Goal: Task Accomplishment & Management: Use online tool/utility

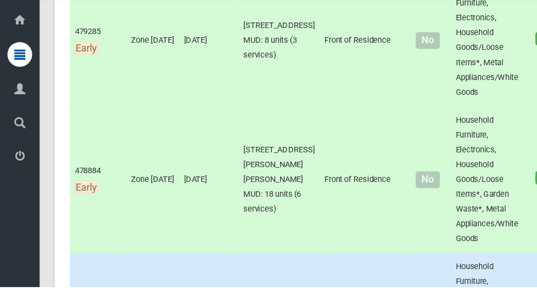
scroll to position [670, 0]
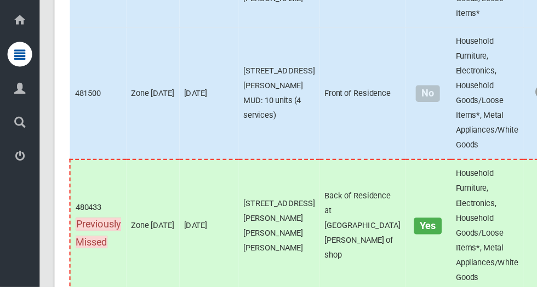
scroll to position [5805, 0]
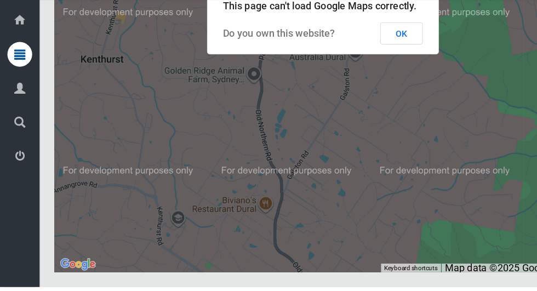
click at [337, 76] on button "OK" at bounding box center [356, 66] width 38 height 20
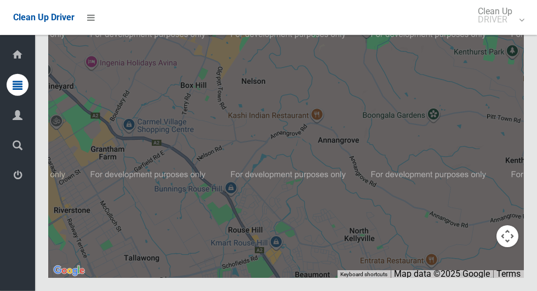
click at [514, 31] on button "Toggle fullscreen view" at bounding box center [507, 20] width 22 height 22
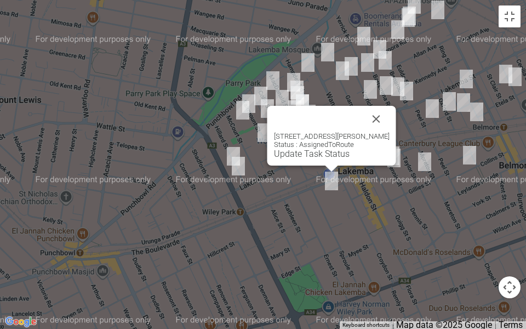
click at [314, 159] on div "18 Browning Avenue, LAKEMBA NSW 2195 Status : AssignedToRoute Update Task Status" at bounding box center [331, 136] width 129 height 60
click at [314, 151] on link "Update Task Status" at bounding box center [312, 153] width 76 height 10
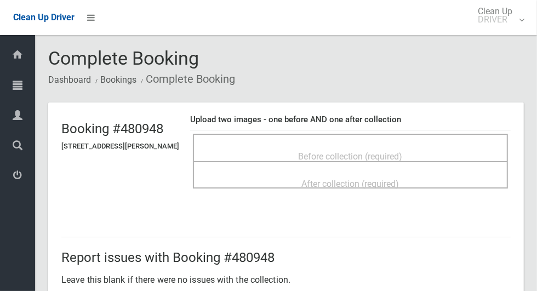
click at [436, 146] on div "Before collection (required)" at bounding box center [350, 156] width 291 height 20
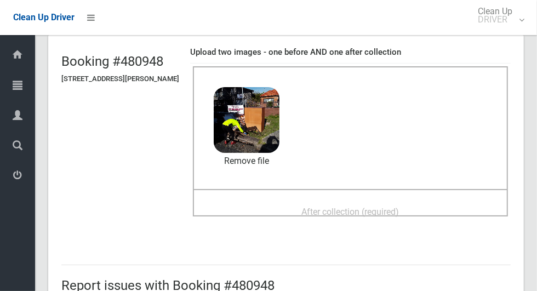
scroll to position [111, 0]
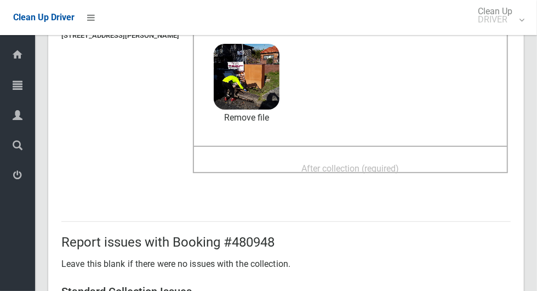
click at [397, 168] on span "After collection (required)" at bounding box center [351, 168] width 98 height 10
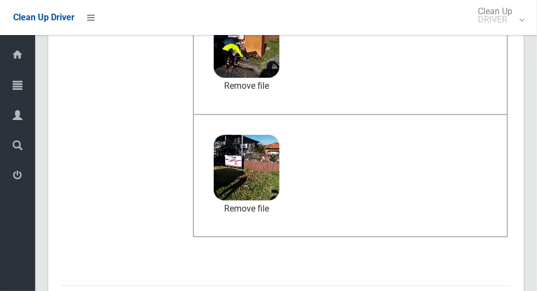
scroll to position [896, 0]
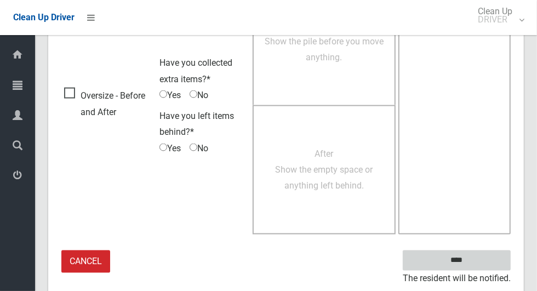
click at [483, 261] on input "****" at bounding box center [457, 260] width 108 height 20
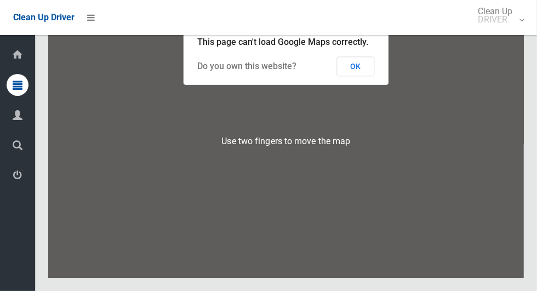
scroll to position [5685, 0]
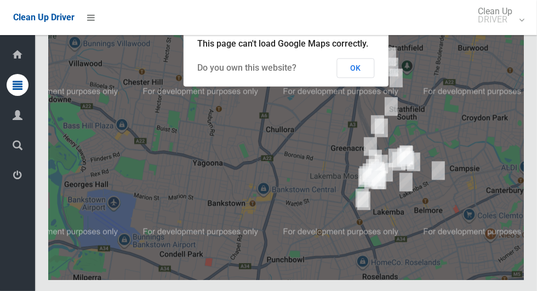
click at [359, 78] on button "OK" at bounding box center [356, 68] width 38 height 20
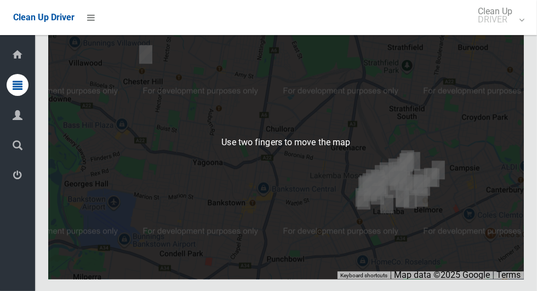
scroll to position [5737, 0]
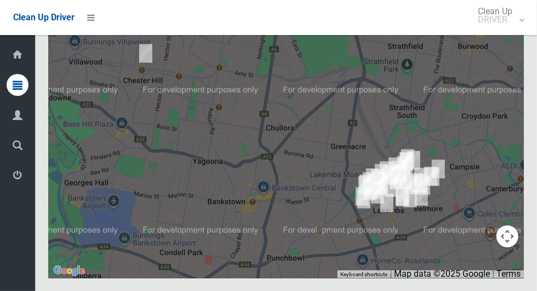
click at [505, 31] on button "Toggle fullscreen view" at bounding box center [507, 20] width 22 height 22
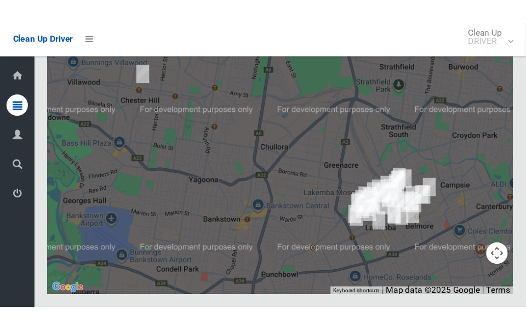
scroll to position [5967, 0]
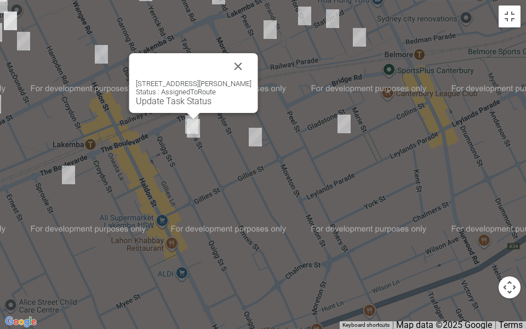
click at [248, 66] on button "Close" at bounding box center [238, 66] width 26 height 26
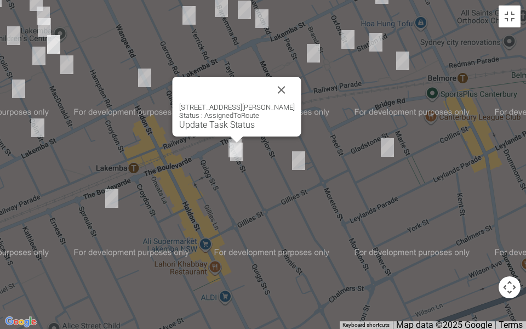
click at [295, 85] on button "Close" at bounding box center [281, 90] width 26 height 26
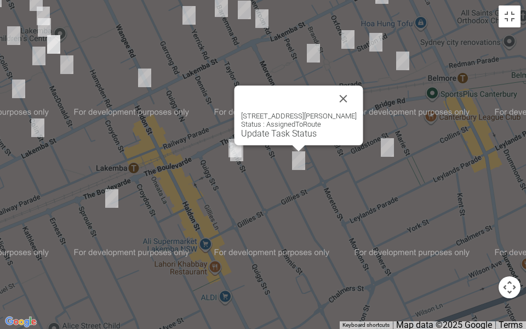
click at [343, 88] on button "Close" at bounding box center [343, 98] width 26 height 26
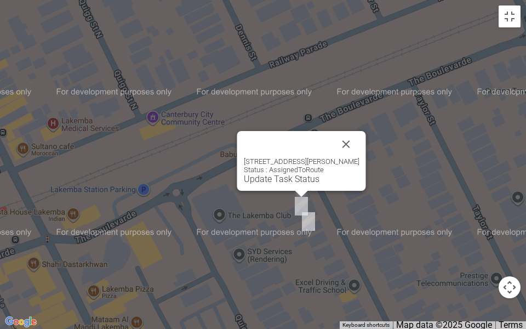
click at [285, 180] on link "Update Task Status" at bounding box center [282, 179] width 76 height 10
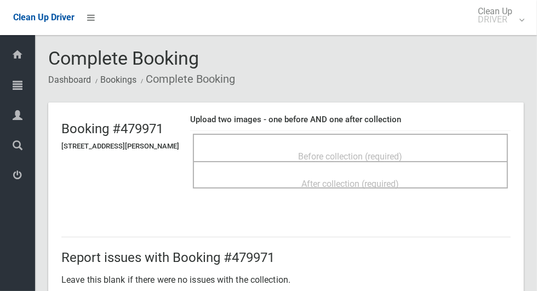
click at [425, 138] on div "Before collection (required)" at bounding box center [350, 147] width 315 height 27
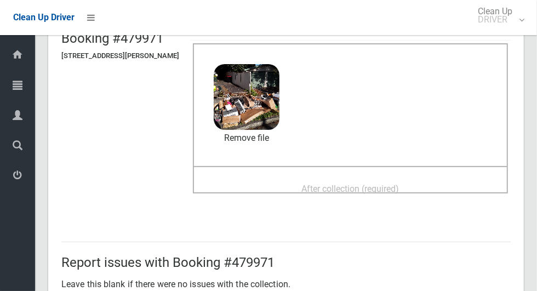
scroll to position [90, 0]
click at [386, 187] on span "After collection (required)" at bounding box center [351, 189] width 98 height 10
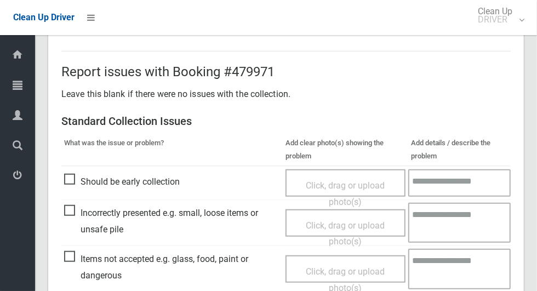
scroll to position [566, 0]
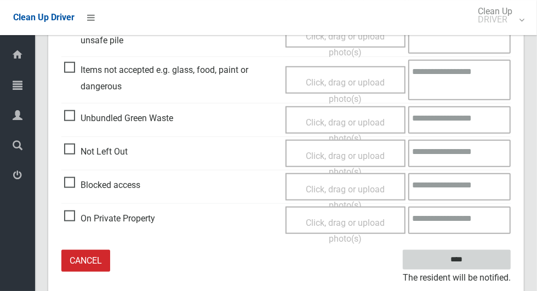
click at [476, 257] on input "****" at bounding box center [457, 260] width 108 height 20
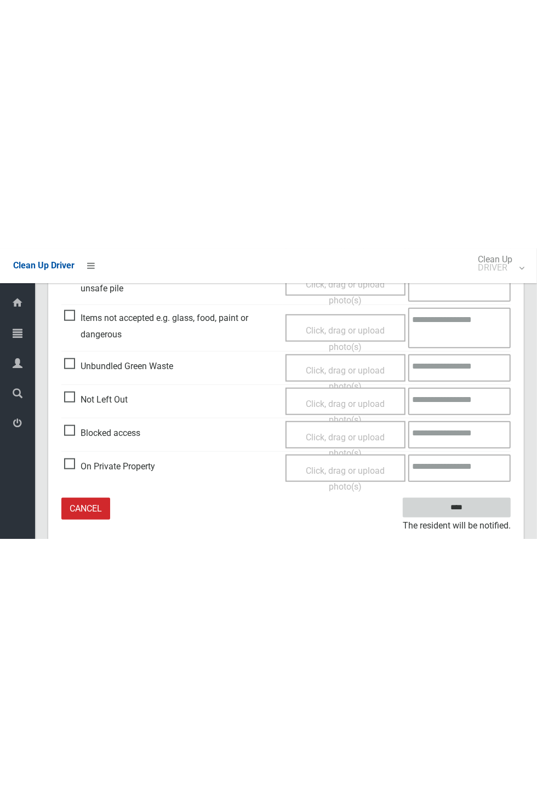
scroll to position [101, 0]
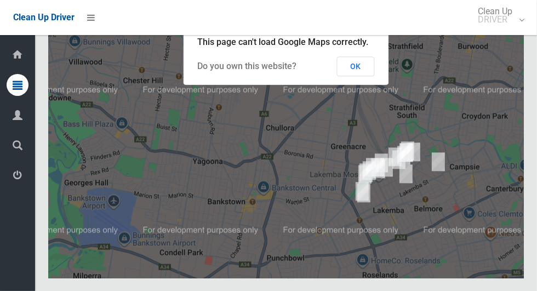
scroll to position [5728, 0]
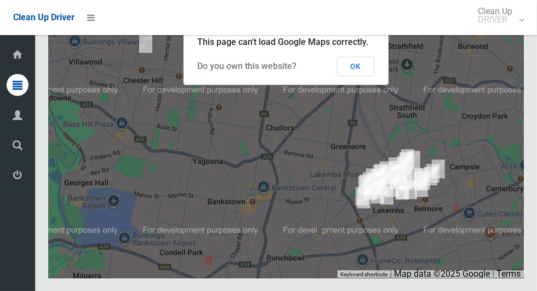
click at [359, 76] on button "OK" at bounding box center [356, 66] width 38 height 20
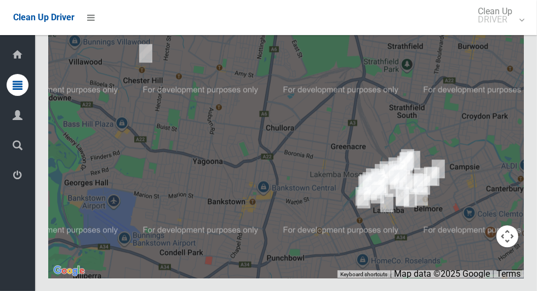
click at [506, 31] on button "Toggle fullscreen view" at bounding box center [507, 20] width 22 height 22
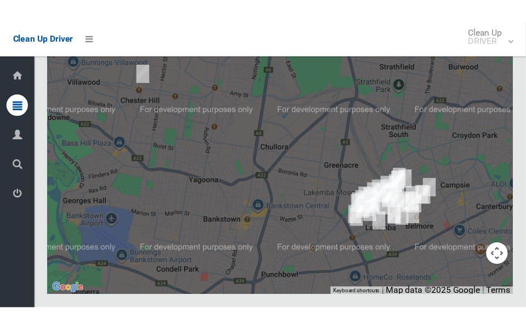
scroll to position [5958, 0]
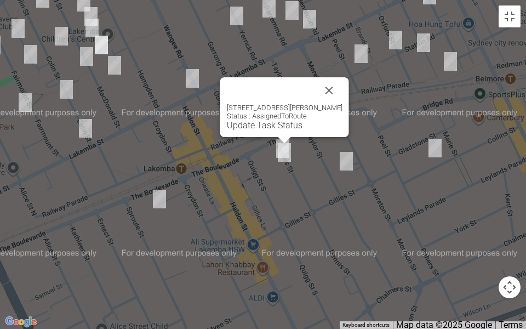
click at [262, 121] on link "Update Task Status" at bounding box center [265, 125] width 76 height 10
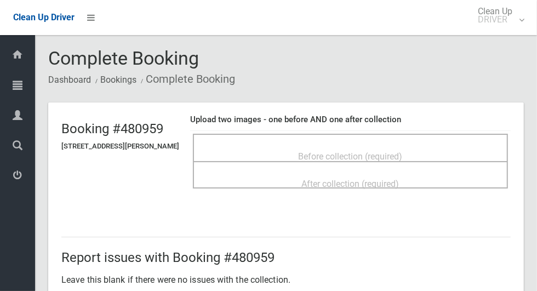
click at [416, 146] on div "Before collection (required)" at bounding box center [350, 156] width 291 height 20
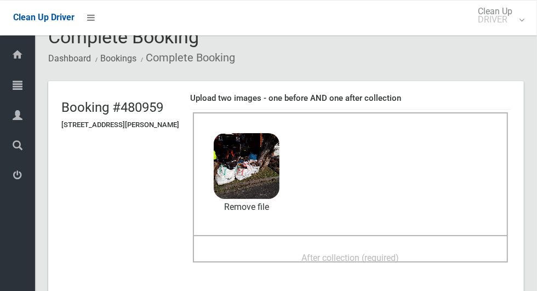
scroll to position [12, 0]
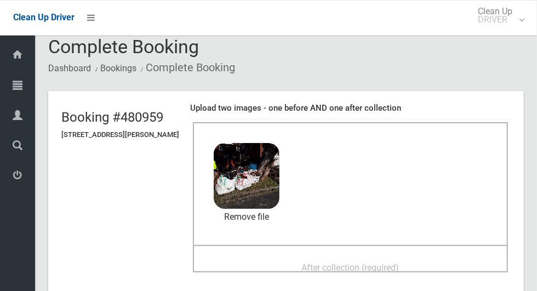
click at [375, 269] on span "After collection (required)" at bounding box center [351, 267] width 98 height 10
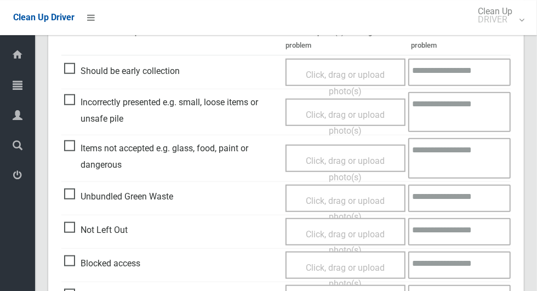
scroll to position [896, 0]
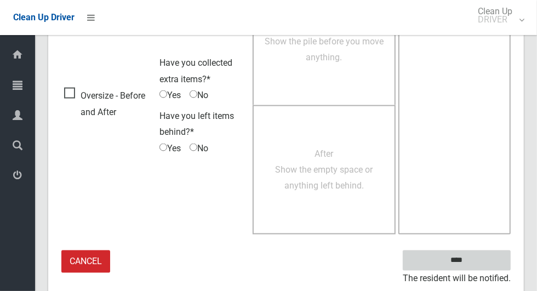
click at [467, 258] on input "****" at bounding box center [457, 260] width 108 height 20
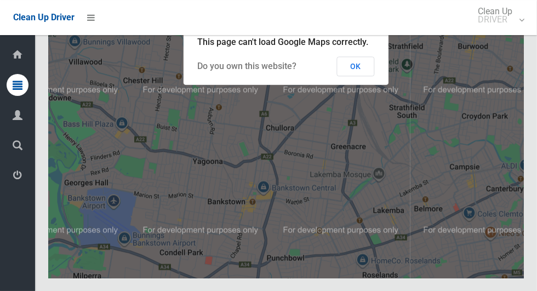
scroll to position [5742, 0]
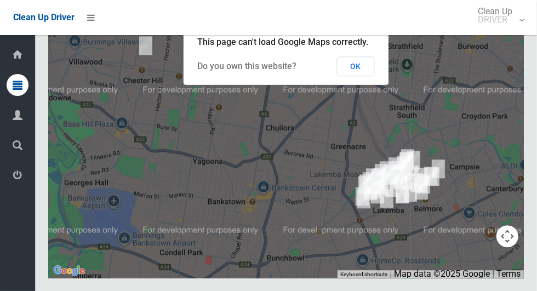
click at [367, 76] on button "OK" at bounding box center [356, 66] width 38 height 20
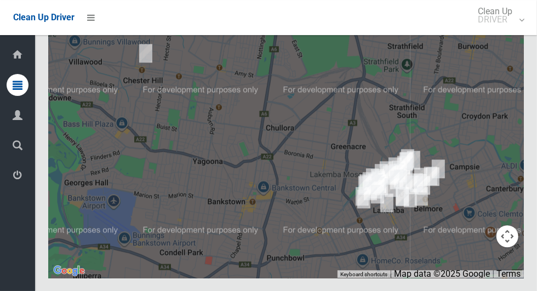
click at [517, 31] on button "Toggle fullscreen view" at bounding box center [507, 20] width 22 height 22
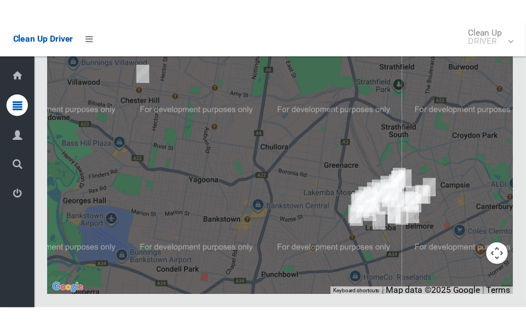
scroll to position [5966, 0]
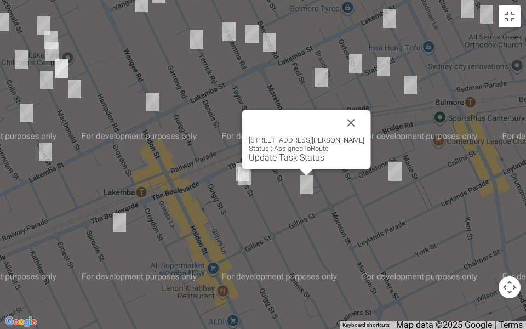
click at [302, 160] on link "Update Task Status" at bounding box center [287, 157] width 76 height 10
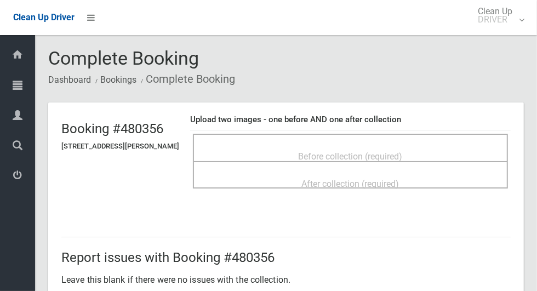
click at [347, 151] on span "Before collection (required)" at bounding box center [351, 156] width 104 height 10
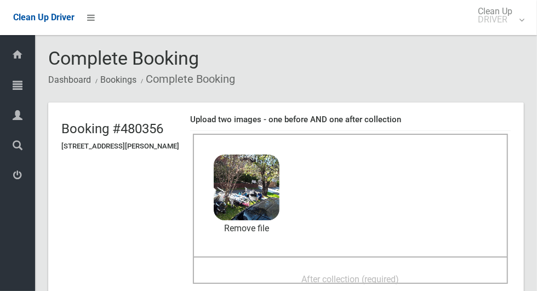
scroll to position [59, 0]
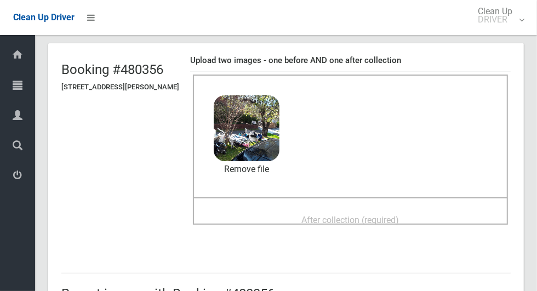
click at [357, 223] on span "After collection (required)" at bounding box center [351, 220] width 98 height 10
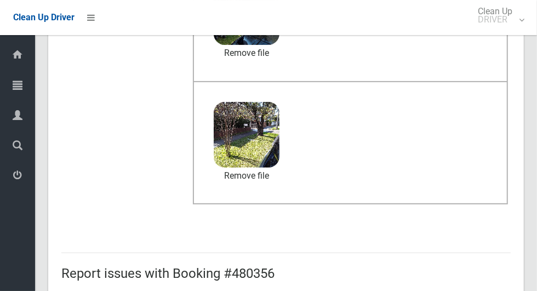
scroll to position [566, 0]
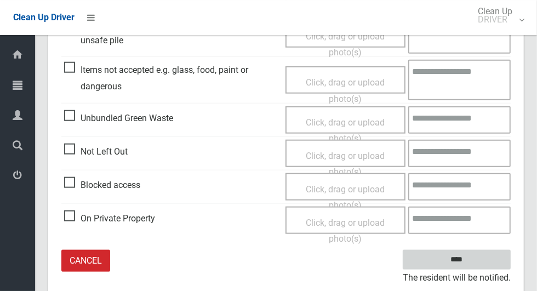
click at [479, 256] on input "****" at bounding box center [457, 260] width 108 height 20
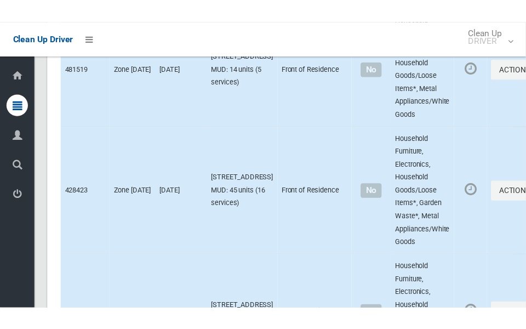
scroll to position [5805, 0]
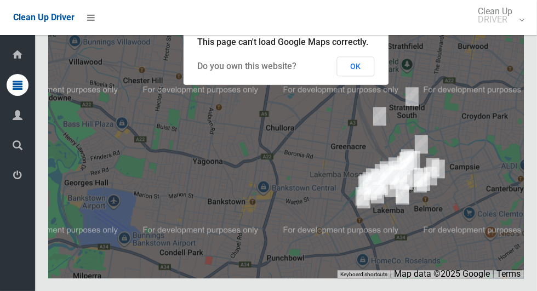
click at [368, 76] on button "OK" at bounding box center [356, 66] width 38 height 20
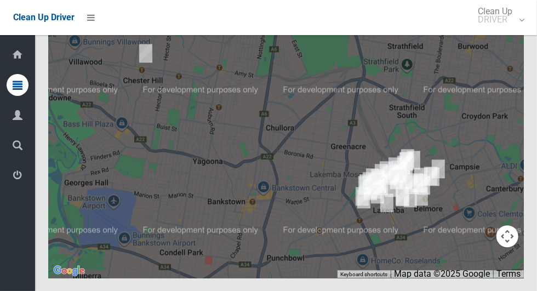
click at [506, 31] on button "Toggle fullscreen view" at bounding box center [507, 20] width 22 height 22
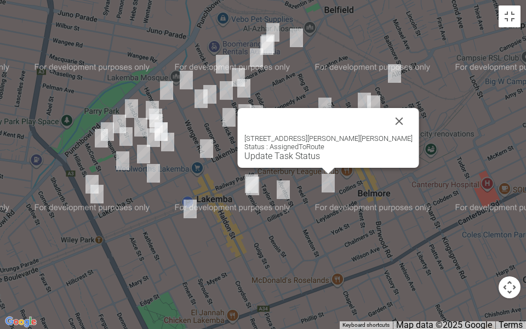
click at [320, 156] on link "Update Task Status" at bounding box center [282, 156] width 76 height 10
click at [319, 161] on div "[STREET_ADDRESS][PERSON_NAME][PERSON_NAME] Status : AssignedToRoute Update Task…" at bounding box center [328, 138] width 181 height 60
click at [319, 159] on link "Update Task Status" at bounding box center [282, 156] width 76 height 10
click at [318, 156] on link "Update Task Status" at bounding box center [282, 156] width 76 height 10
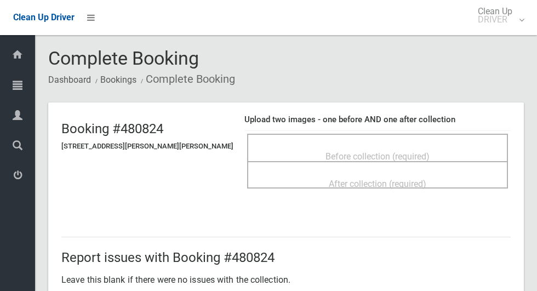
click at [389, 146] on div "Before collection (required)" at bounding box center [377, 156] width 237 height 20
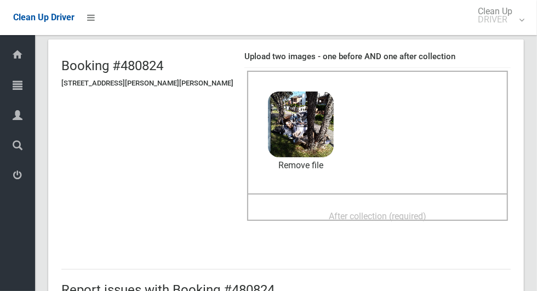
scroll to position [82, 0]
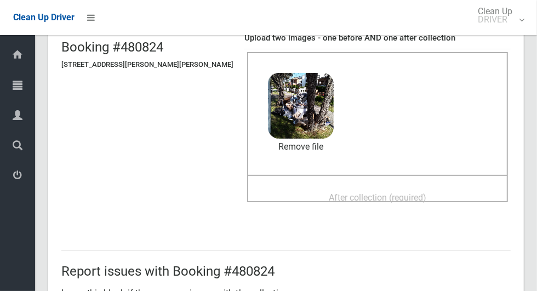
click at [392, 197] on span "After collection (required)" at bounding box center [378, 197] width 98 height 10
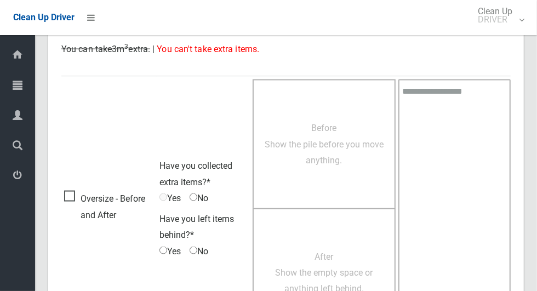
scroll to position [896, 0]
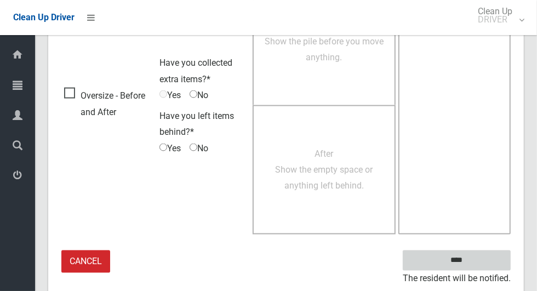
click at [473, 267] on input "****" at bounding box center [457, 260] width 108 height 20
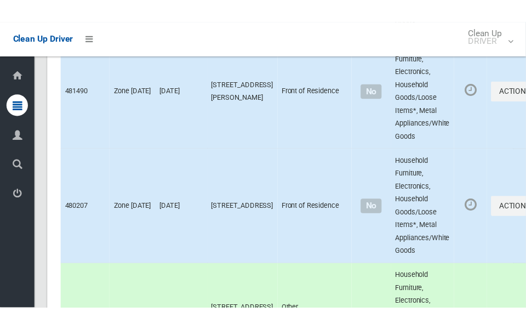
scroll to position [5805, 0]
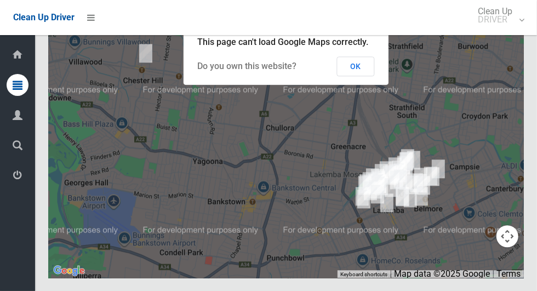
click at [366, 76] on button "OK" at bounding box center [356, 66] width 38 height 20
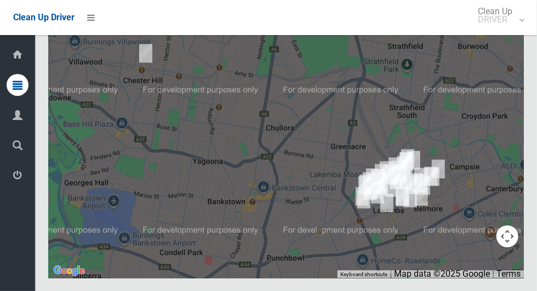
click at [519, 56] on div at bounding box center [286, 141] width 476 height 274
click at [517, 31] on button "Toggle fullscreen view" at bounding box center [507, 20] width 22 height 22
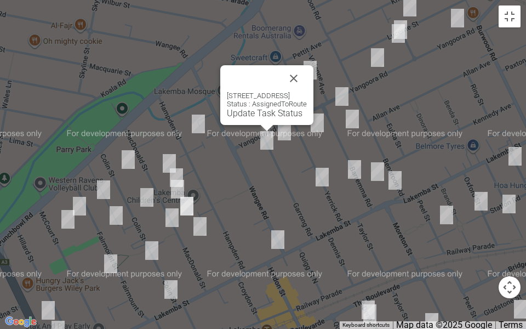
click at [307, 67] on button "Close" at bounding box center [294, 78] width 26 height 26
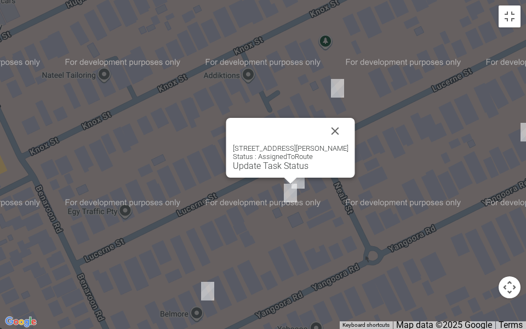
click at [331, 125] on button "Close" at bounding box center [335, 131] width 26 height 26
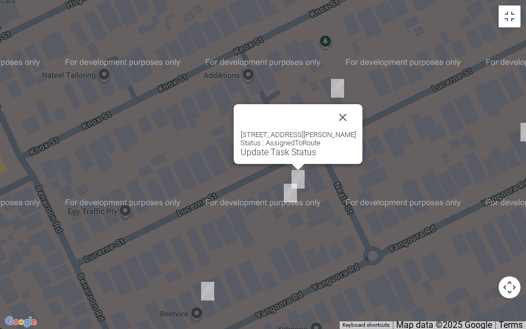
click at [282, 154] on link "Update Task Status" at bounding box center [279, 152] width 76 height 10
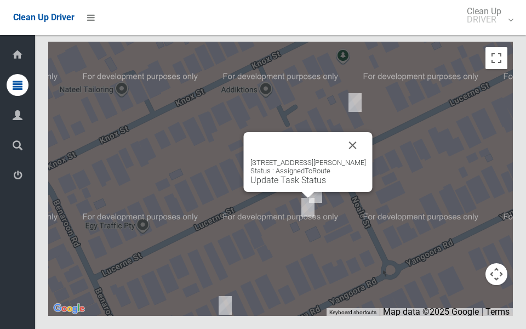
click at [361, 139] on button "Close" at bounding box center [353, 145] width 26 height 26
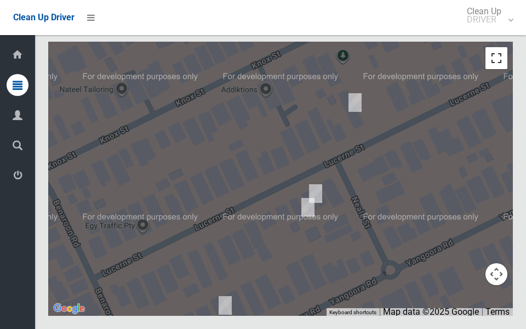
click at [501, 64] on button "Toggle fullscreen view" at bounding box center [496, 58] width 22 height 22
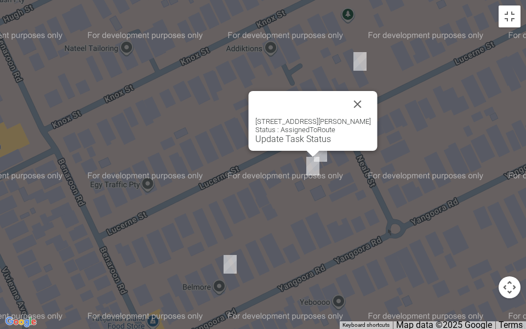
click at [294, 141] on link "Update Task Status" at bounding box center [293, 139] width 76 height 10
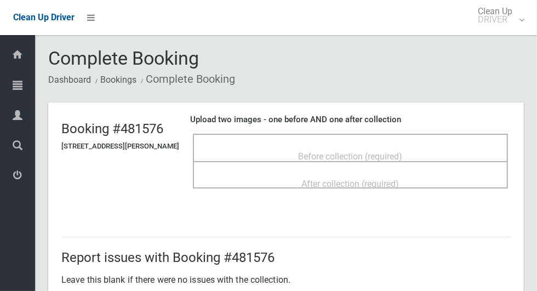
click at [409, 134] on div "Before collection (required)" at bounding box center [350, 147] width 315 height 27
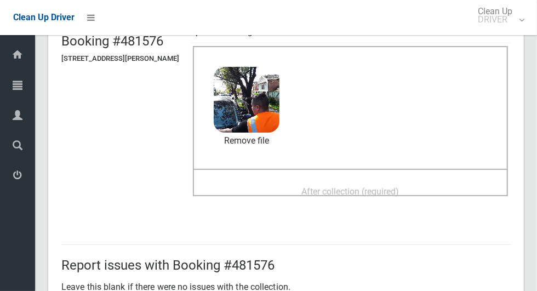
scroll to position [88, 0]
click at [399, 196] on span "After collection (required)" at bounding box center [351, 191] width 98 height 10
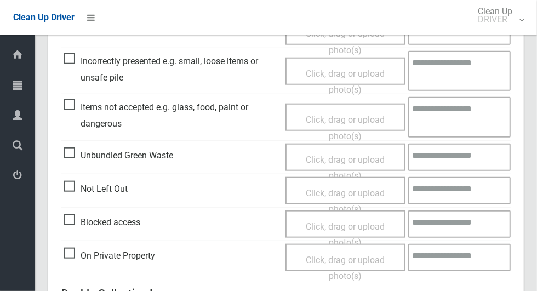
scroll to position [896, 0]
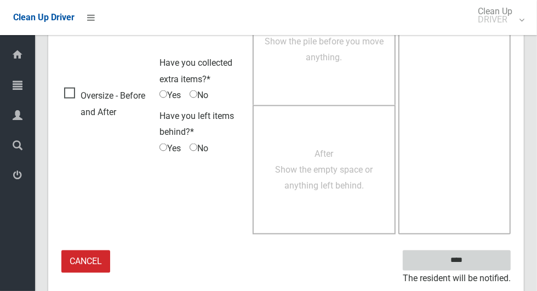
click at [479, 250] on input "****" at bounding box center [457, 260] width 108 height 20
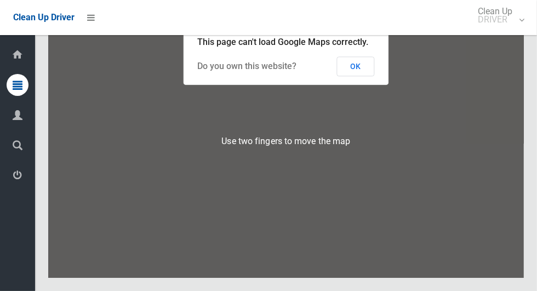
scroll to position [5707, 0]
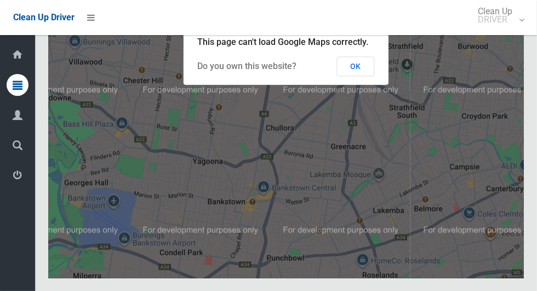
click at [365, 76] on button "OK" at bounding box center [356, 66] width 38 height 20
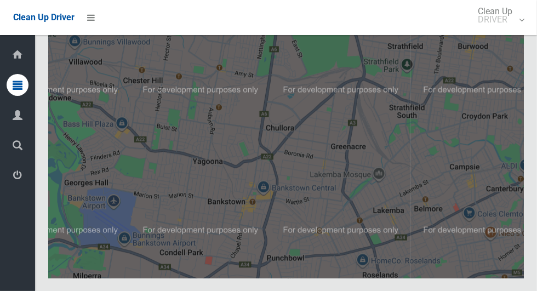
scroll to position [5695, 0]
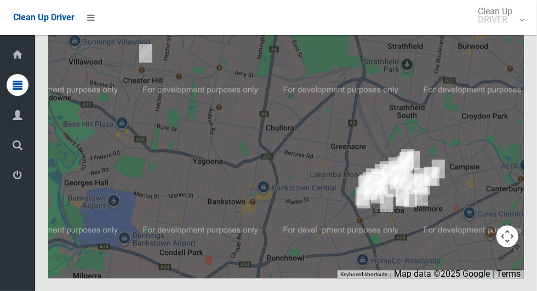
click at [512, 31] on button "Toggle fullscreen view" at bounding box center [507, 20] width 22 height 22
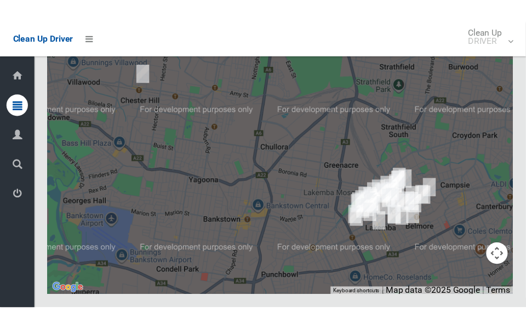
scroll to position [5925, 0]
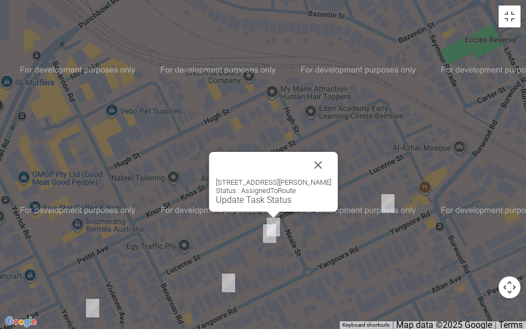
click at [265, 203] on link "Update Task Status" at bounding box center [254, 199] width 76 height 10
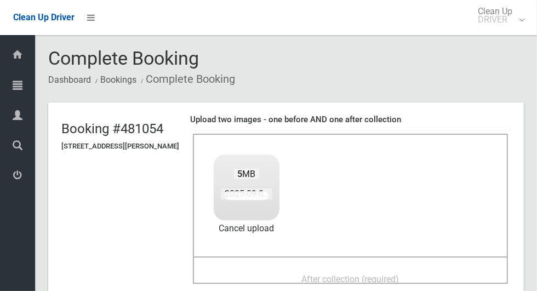
scroll to position [93, 0]
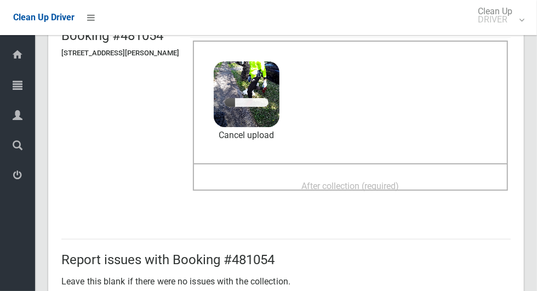
click at [380, 190] on span "After collection (required)" at bounding box center [351, 186] width 98 height 10
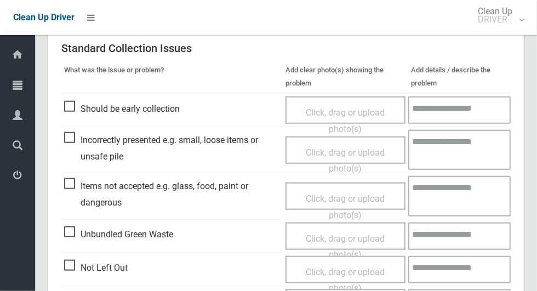
scroll to position [896, 0]
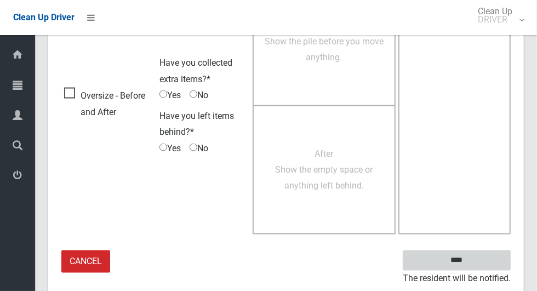
click at [478, 251] on input "****" at bounding box center [457, 260] width 108 height 20
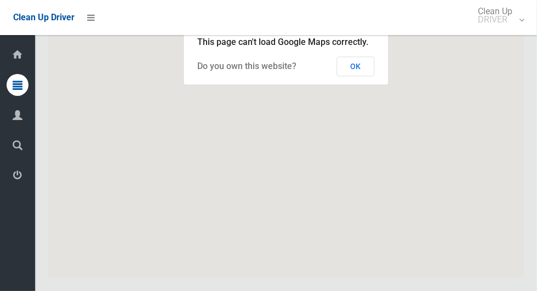
scroll to position [5723, 0]
click at [369, 76] on button "OK" at bounding box center [356, 66] width 38 height 20
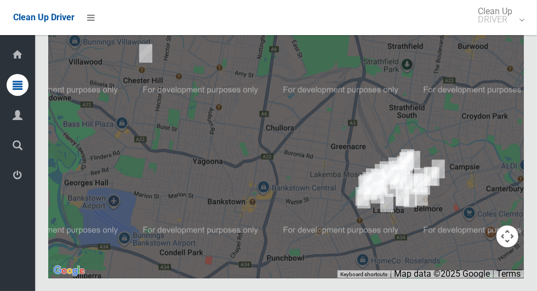
click at [510, 31] on button "Toggle fullscreen view" at bounding box center [507, 20] width 22 height 22
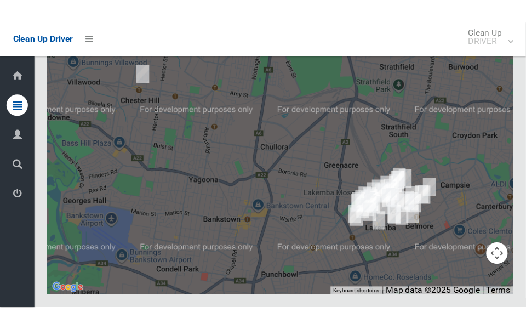
scroll to position [5953, 0]
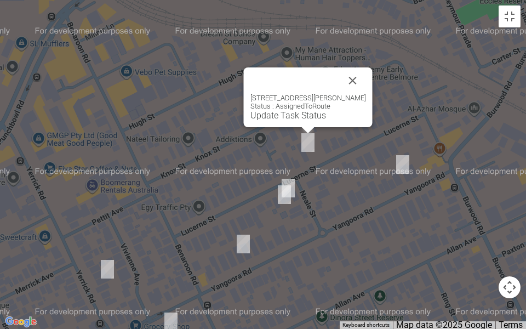
click at [293, 115] on link "Update Task Status" at bounding box center [288, 115] width 76 height 10
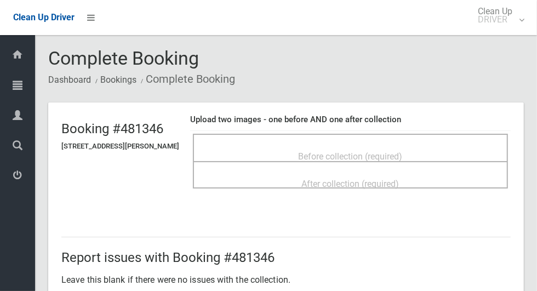
click at [480, 148] on div "Before collection (required)" at bounding box center [350, 156] width 291 height 20
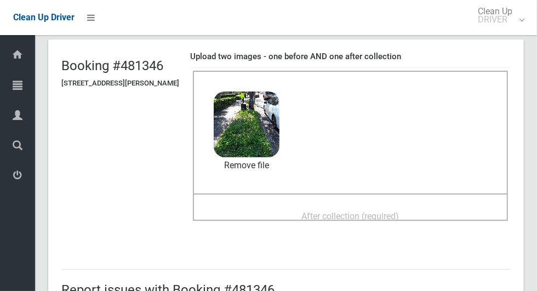
scroll to position [72, 0]
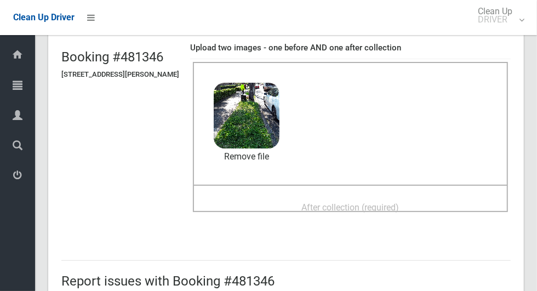
click at [429, 201] on div "After collection (required)" at bounding box center [350, 207] width 291 height 20
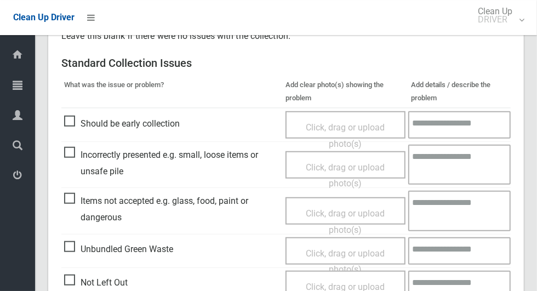
scroll to position [566, 0]
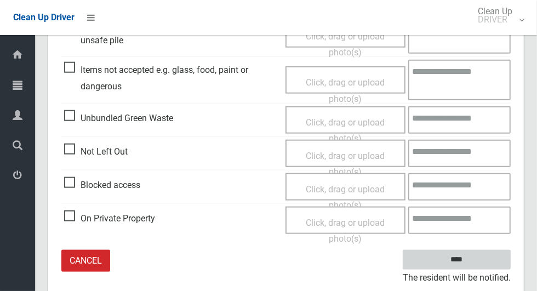
click at [476, 266] on input "****" at bounding box center [457, 260] width 108 height 20
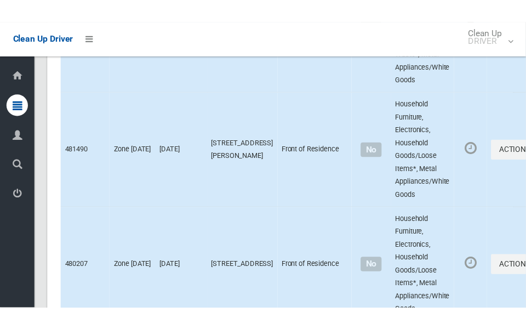
scroll to position [5805, 0]
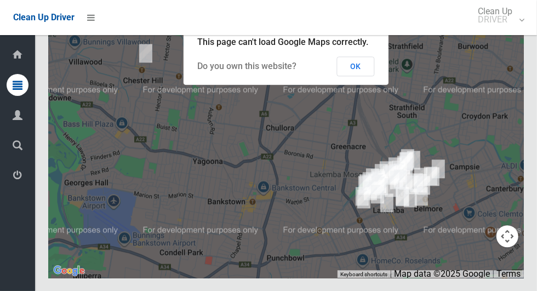
click at [360, 76] on button "OK" at bounding box center [356, 66] width 38 height 20
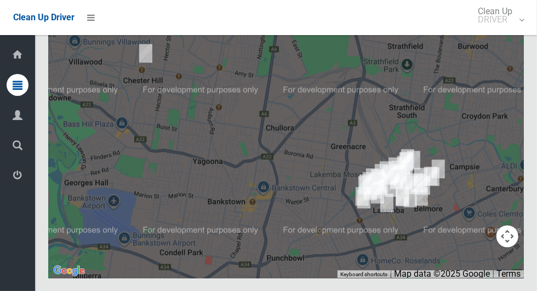
click at [512, 31] on button "Toggle fullscreen view" at bounding box center [507, 20] width 22 height 22
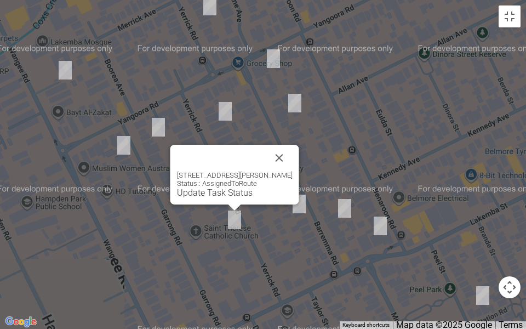
click at [277, 147] on button "Close" at bounding box center [279, 158] width 26 height 26
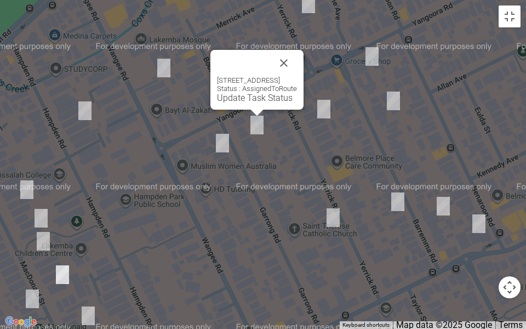
click at [297, 64] on button "Close" at bounding box center [284, 63] width 26 height 26
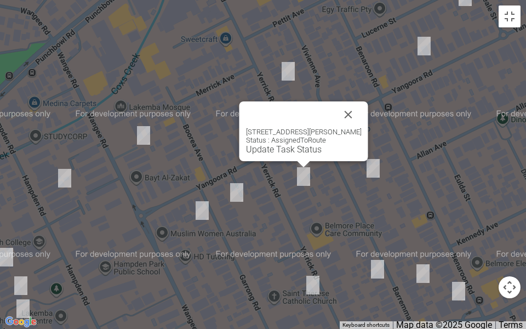
click at [294, 148] on link "Update Task Status" at bounding box center [284, 149] width 76 height 10
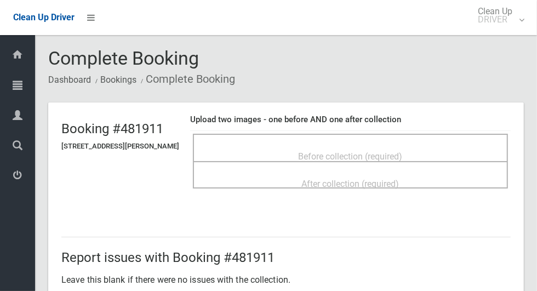
click at [409, 137] on div "Before collection (required)" at bounding box center [350, 147] width 315 height 27
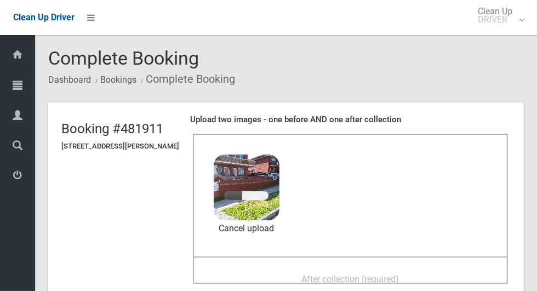
scroll to position [45, 0]
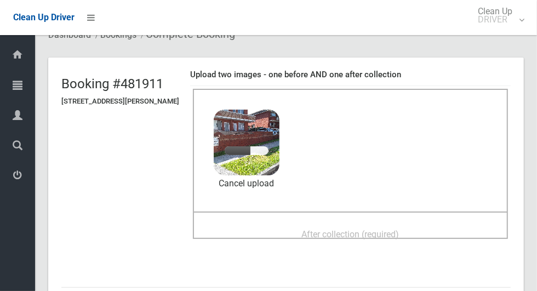
click at [388, 232] on span "After collection (required)" at bounding box center [351, 234] width 98 height 10
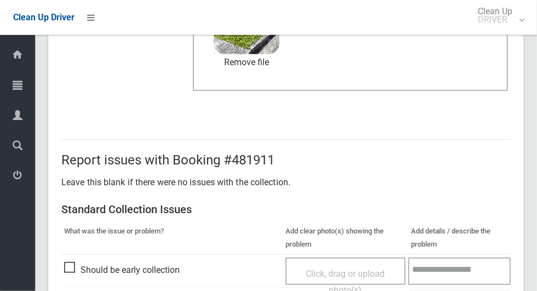
scroll to position [566, 0]
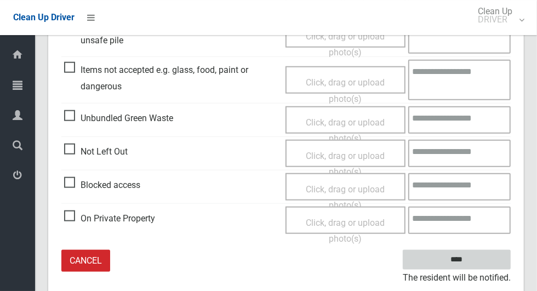
click at [481, 259] on input "****" at bounding box center [457, 260] width 108 height 20
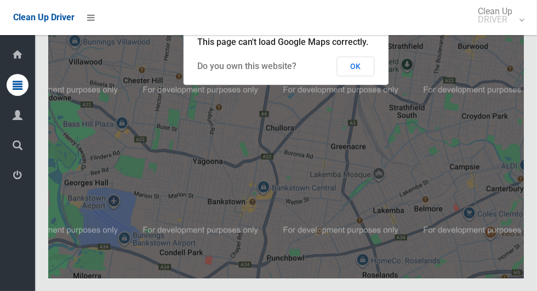
scroll to position [5773, 0]
click at [357, 76] on button "OK" at bounding box center [356, 66] width 38 height 20
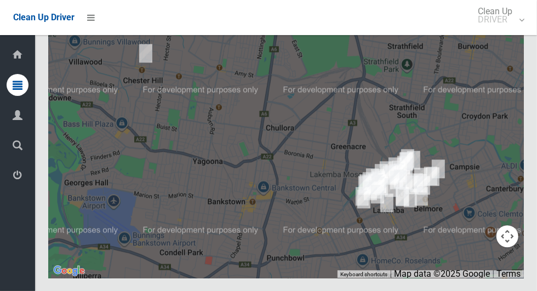
click at [510, 31] on button "Toggle fullscreen view" at bounding box center [507, 20] width 22 height 22
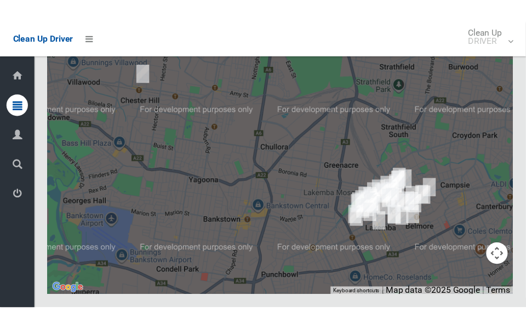
scroll to position [5997, 0]
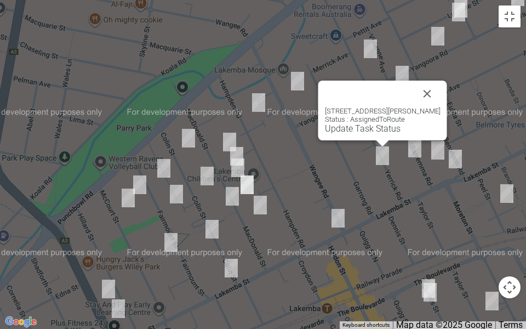
click at [437, 81] on button "Close" at bounding box center [427, 94] width 26 height 26
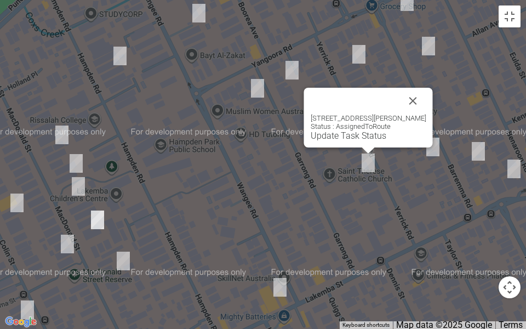
click at [353, 134] on link "Update Task Status" at bounding box center [349, 135] width 76 height 10
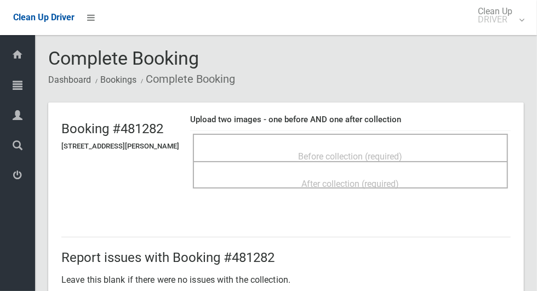
click at [388, 146] on div "Before collection (required)" at bounding box center [350, 156] width 291 height 20
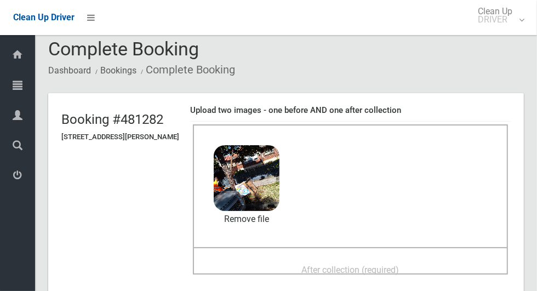
scroll to position [100, 0]
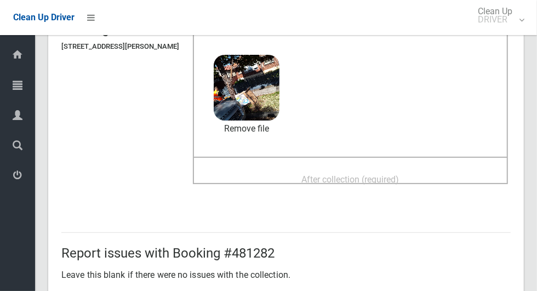
click at [399, 183] on span "After collection (required)" at bounding box center [351, 179] width 98 height 10
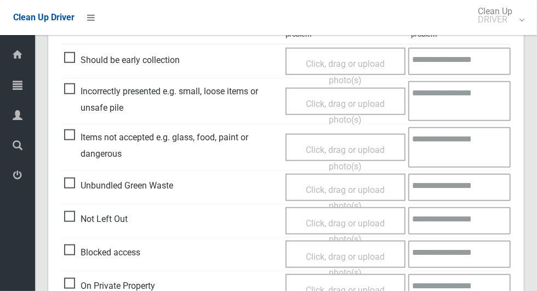
scroll to position [896, 0]
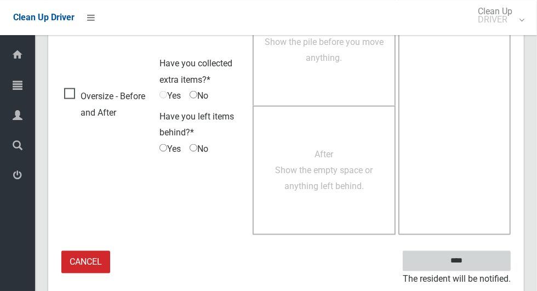
click at [476, 257] on input "****" at bounding box center [457, 260] width 108 height 20
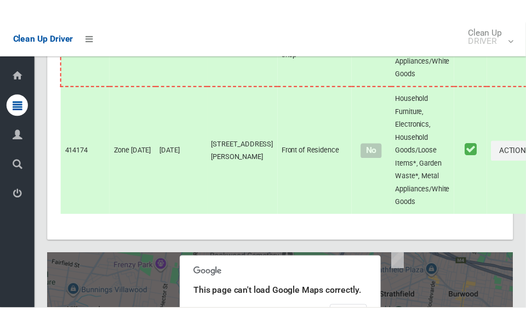
scroll to position [5805, 0]
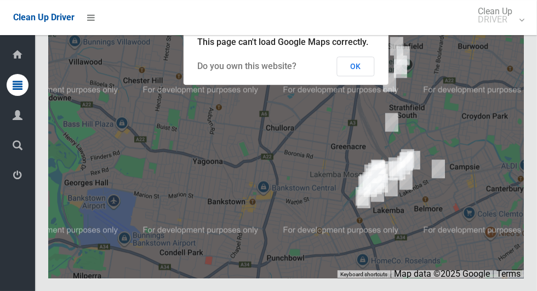
click at [369, 76] on button "OK" at bounding box center [356, 66] width 38 height 20
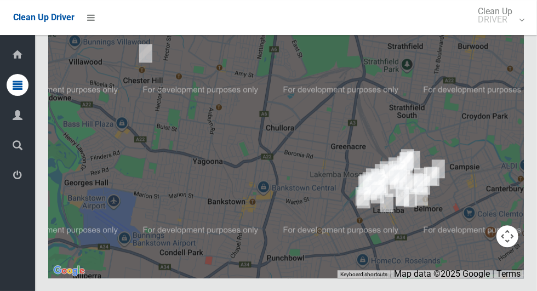
click at [510, 31] on button "Toggle fullscreen view" at bounding box center [507, 20] width 22 height 22
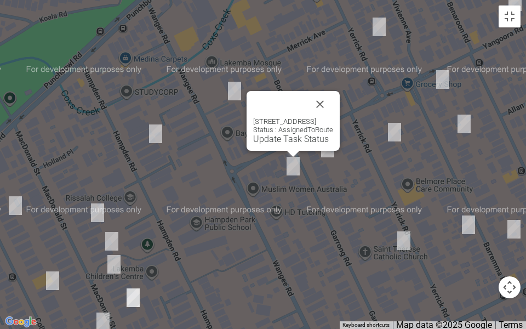
click at [285, 142] on link "Update Task Status" at bounding box center [291, 139] width 76 height 10
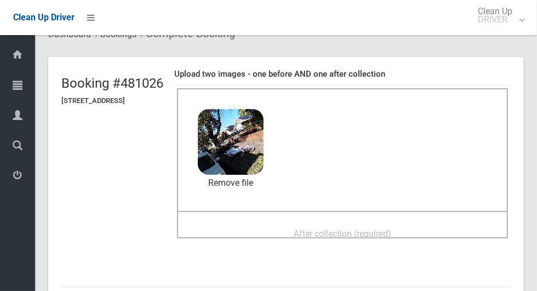
scroll to position [99, 0]
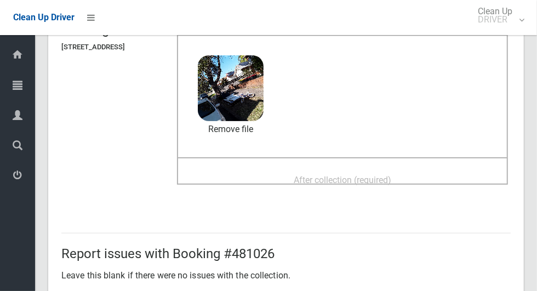
click at [391, 185] on span "After collection (required)" at bounding box center [343, 180] width 98 height 10
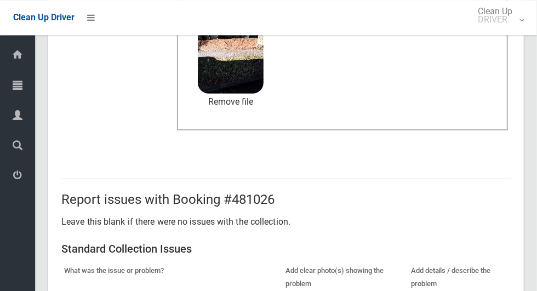
scroll to position [566, 0]
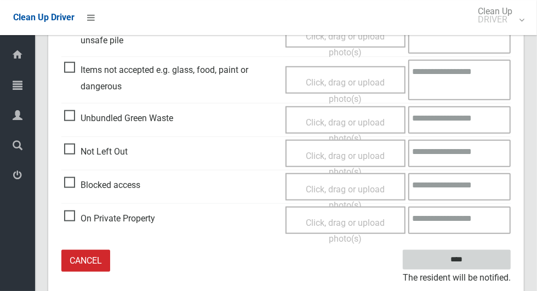
click at [478, 255] on input "****" at bounding box center [457, 260] width 108 height 20
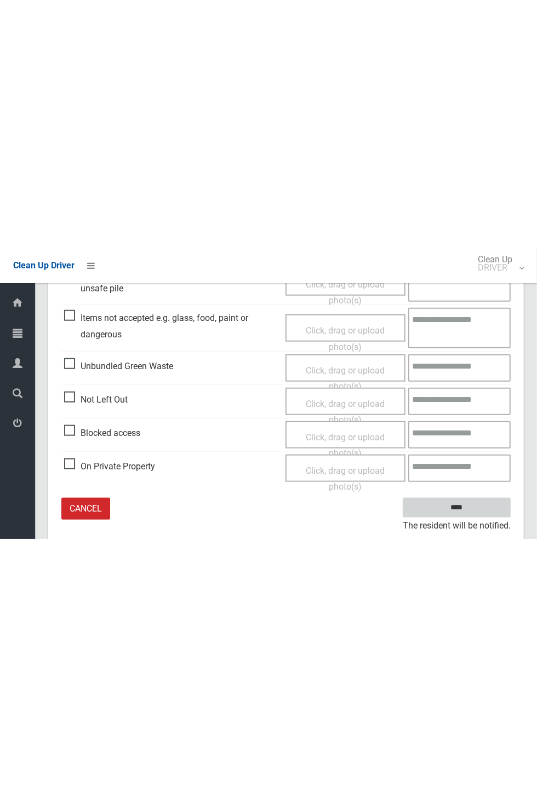
scroll to position [101, 0]
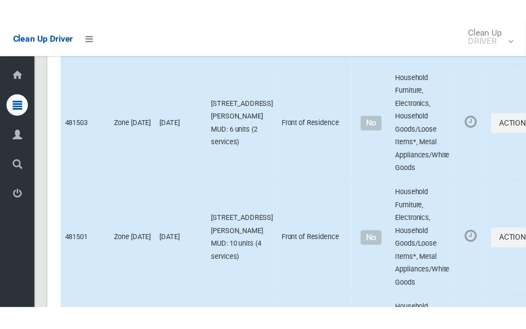
scroll to position [5805, 0]
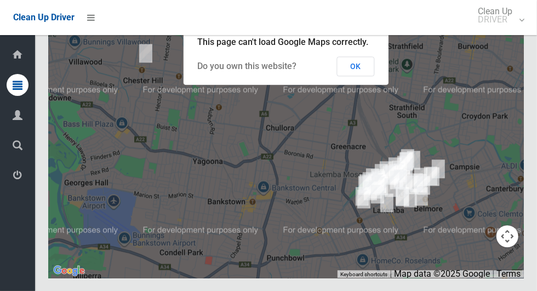
click at [359, 76] on button "OK" at bounding box center [356, 66] width 38 height 20
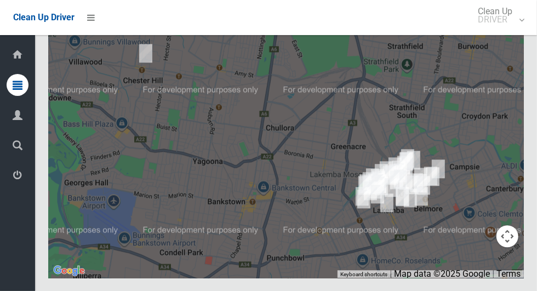
click at [511, 31] on button "Toggle fullscreen view" at bounding box center [507, 20] width 22 height 22
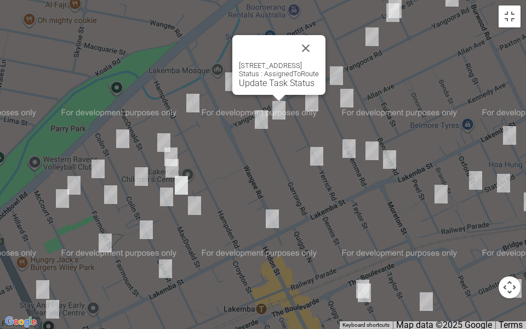
click at [260, 58] on div at bounding box center [266, 48] width 54 height 26
click at [259, 81] on link "Update Task Status" at bounding box center [277, 83] width 76 height 10
click at [261, 82] on link "Update Task Status" at bounding box center [277, 83] width 76 height 10
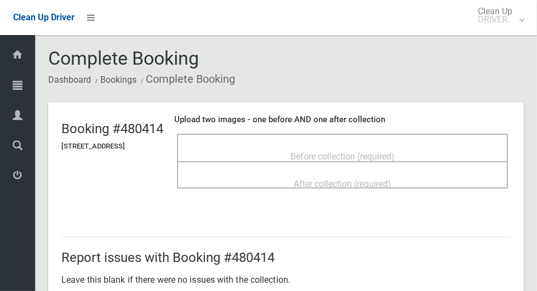
click at [391, 146] on div "Before collection (required)" at bounding box center [342, 156] width 307 height 20
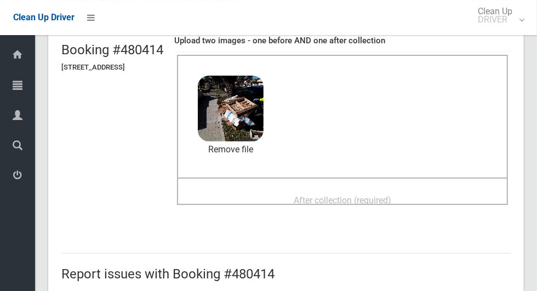
scroll to position [79, 0]
click at [375, 199] on span "After collection (required)" at bounding box center [343, 200] width 98 height 10
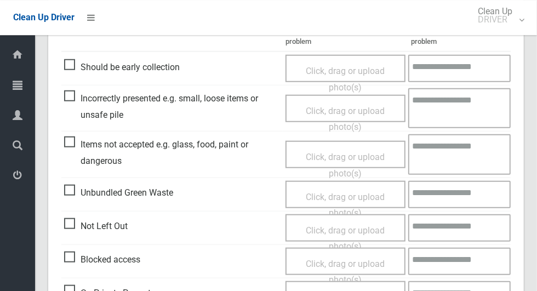
scroll to position [896, 0]
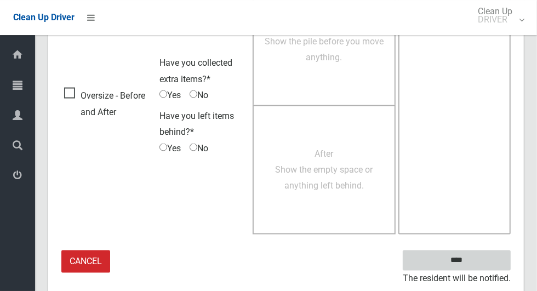
click at [471, 267] on input "****" at bounding box center [457, 260] width 108 height 20
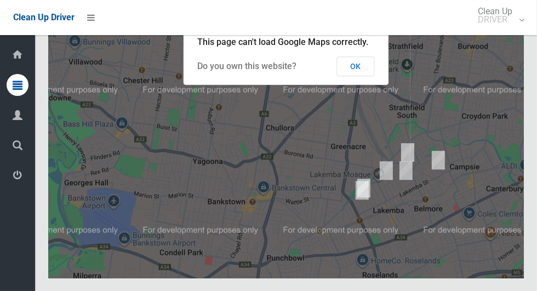
scroll to position [5765, 0]
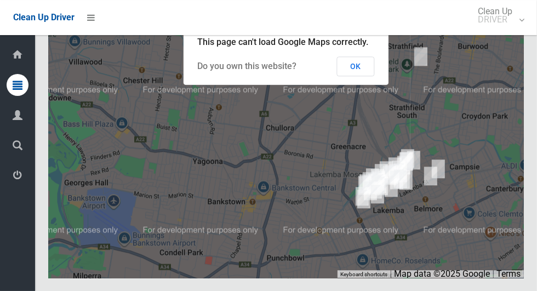
click at [358, 76] on button "OK" at bounding box center [356, 66] width 38 height 20
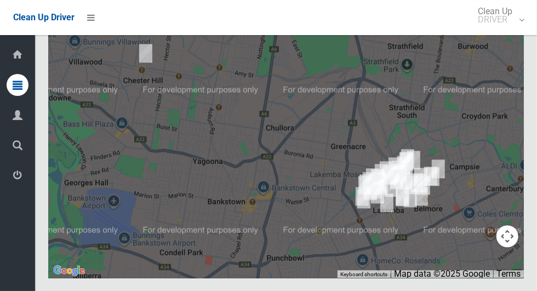
click at [511, 31] on button "Toggle fullscreen view" at bounding box center [507, 20] width 22 height 22
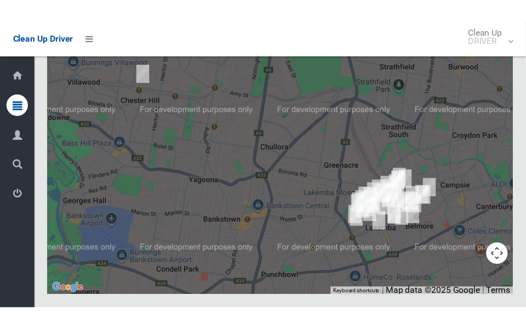
scroll to position [5989, 0]
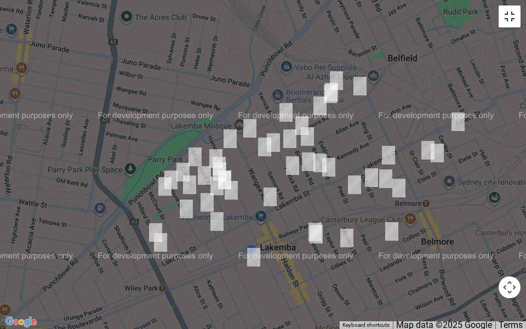
click at [511, 24] on button "Toggle fullscreen view" at bounding box center [510, 16] width 22 height 22
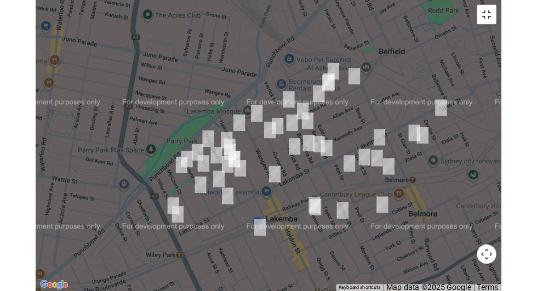
scroll to position [5765, 0]
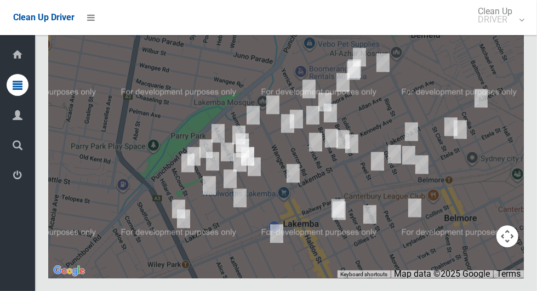
click at [510, 31] on button "Toggle fullscreen view" at bounding box center [507, 20] width 22 height 22
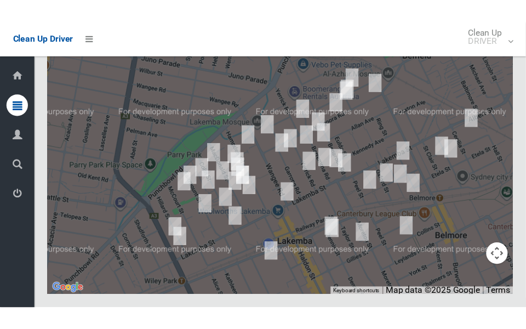
scroll to position [5989, 0]
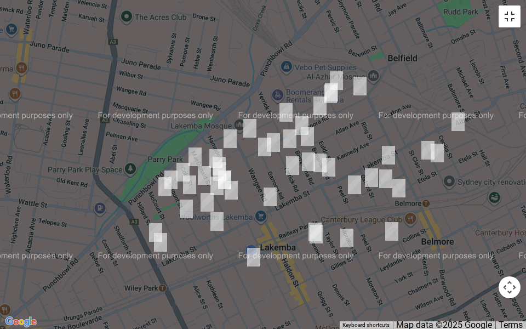
click at [514, 21] on button "Toggle fullscreen view" at bounding box center [510, 16] width 22 height 22
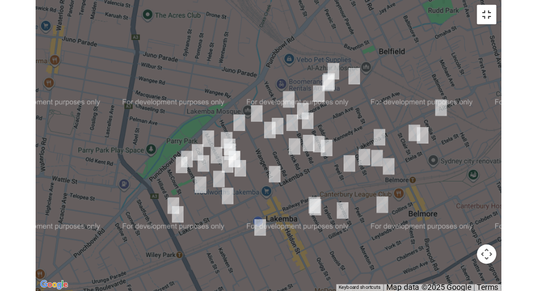
scroll to position [5765, 0]
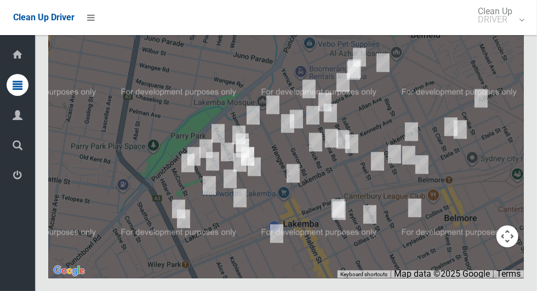
click at [506, 31] on button "Toggle fullscreen view" at bounding box center [507, 20] width 22 height 22
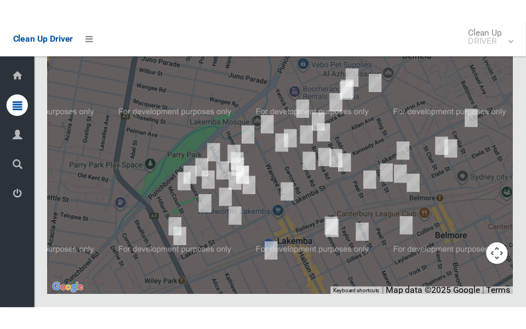
scroll to position [5989, 0]
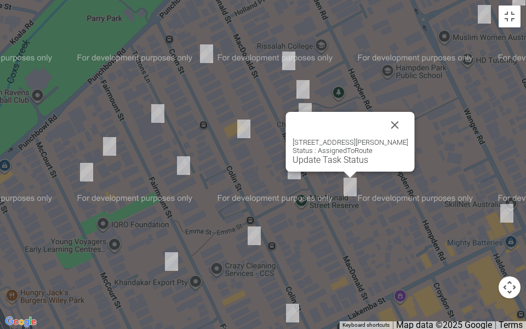
click at [407, 115] on button "Close" at bounding box center [395, 125] width 26 height 26
click at [318, 152] on div "23 MacDonald Street, LAKEMBA NSW 2195 Status : AssignedToRoute Update Task Stat…" at bounding box center [351, 151] width 116 height 27
click at [325, 162] on link "Update Task Status" at bounding box center [331, 160] width 76 height 10
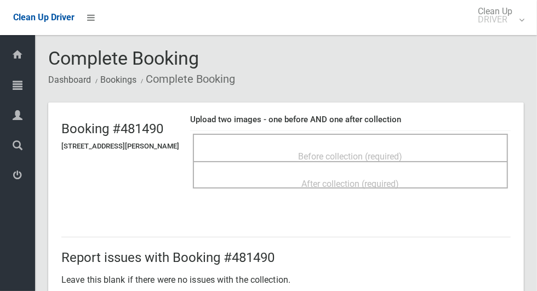
click at [441, 146] on div "Before collection (required)" at bounding box center [350, 156] width 291 height 20
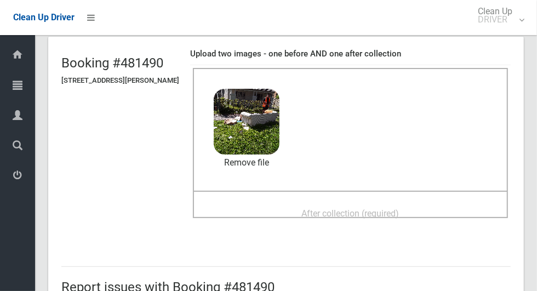
scroll to position [66, 0]
click at [393, 213] on span "After collection (required)" at bounding box center [351, 213] width 98 height 10
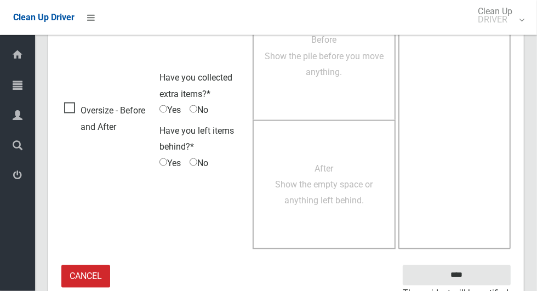
scroll to position [896, 0]
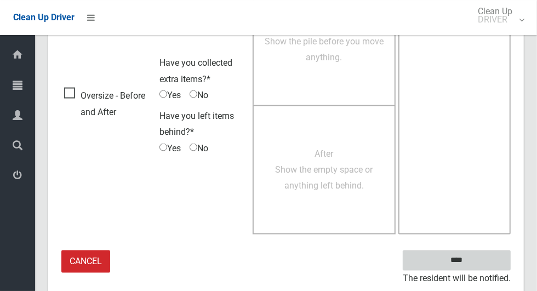
click at [478, 254] on input "****" at bounding box center [457, 260] width 108 height 20
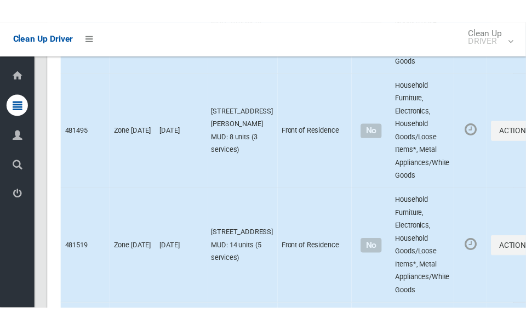
scroll to position [5805, 0]
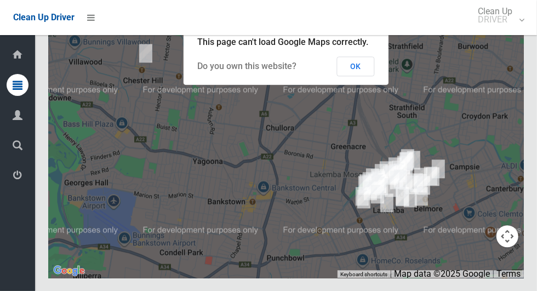
click at [361, 76] on button "OK" at bounding box center [356, 66] width 38 height 20
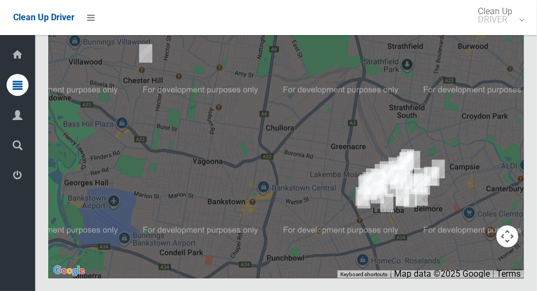
click at [507, 31] on button "Toggle fullscreen view" at bounding box center [507, 20] width 22 height 22
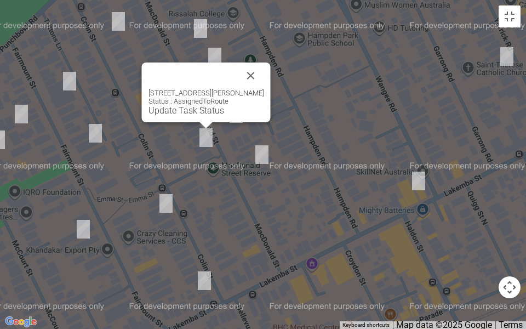
click at [182, 116] on div "[STREET_ADDRESS][PERSON_NAME] Status : AssignedToRoute Update Task Status" at bounding box center [206, 92] width 129 height 60
click at [185, 108] on link "Update Task Status" at bounding box center [186, 110] width 76 height 10
click at [182, 110] on link "Update Task Status" at bounding box center [186, 110] width 76 height 10
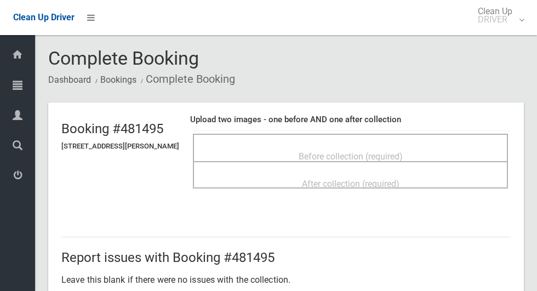
click at [434, 146] on div "Before collection (required)" at bounding box center [350, 156] width 291 height 20
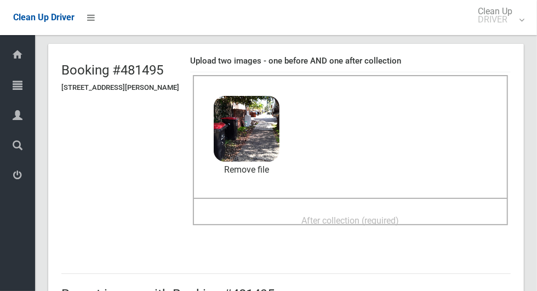
scroll to position [75, 0]
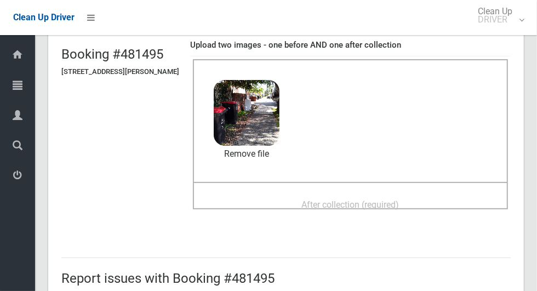
click at [399, 199] on span "After collection (required)" at bounding box center [351, 204] width 98 height 10
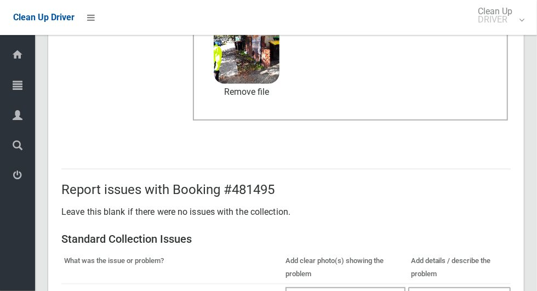
scroll to position [566, 0]
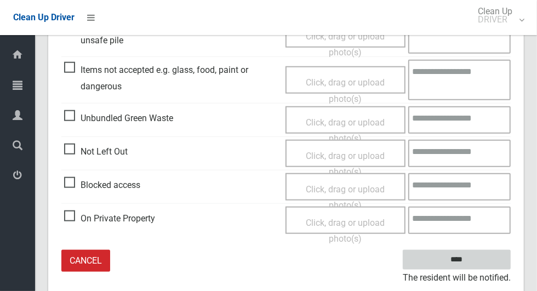
click at [486, 259] on input "****" at bounding box center [457, 260] width 108 height 20
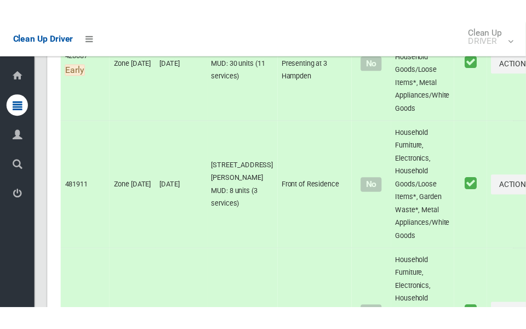
scroll to position [5805, 0]
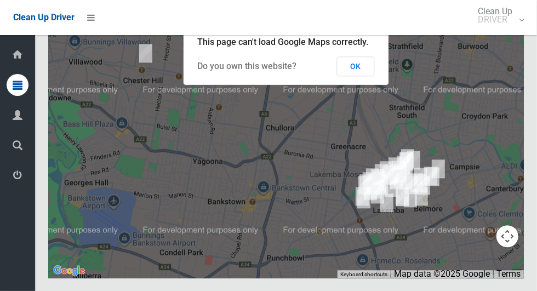
click at [367, 76] on button "OK" at bounding box center [356, 66] width 38 height 20
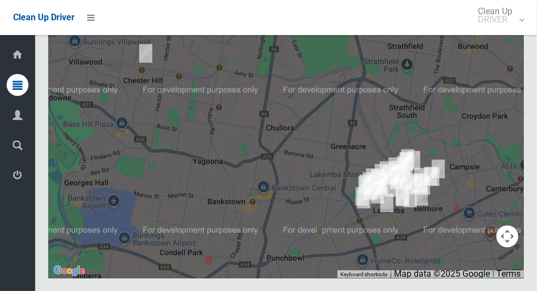
click at [517, 31] on button "Toggle fullscreen view" at bounding box center [507, 20] width 22 height 22
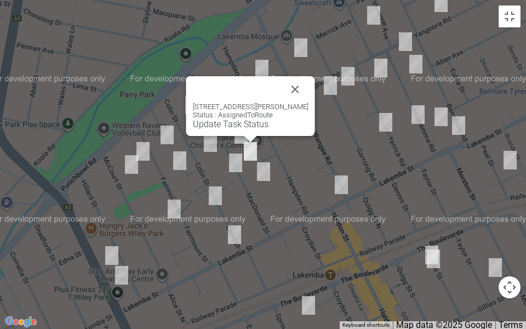
click at [306, 87] on button "Close" at bounding box center [295, 89] width 26 height 26
click at [306, 85] on button "Close" at bounding box center [295, 89] width 26 height 26
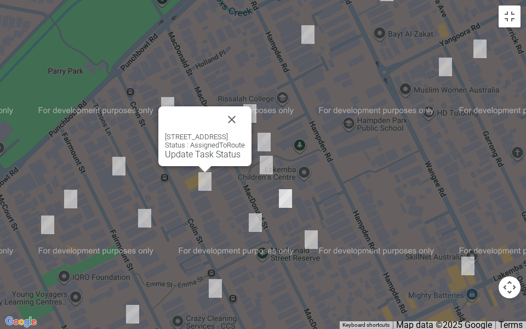
click at [245, 119] on button "Close" at bounding box center [232, 119] width 26 height 26
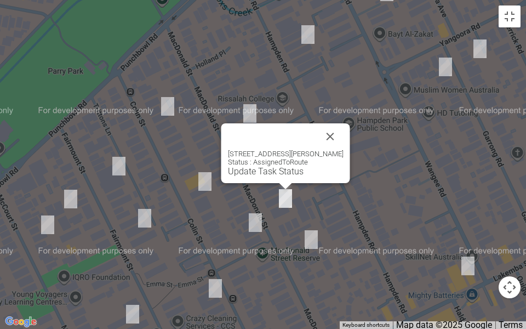
click at [334, 134] on button "Close" at bounding box center [330, 136] width 26 height 26
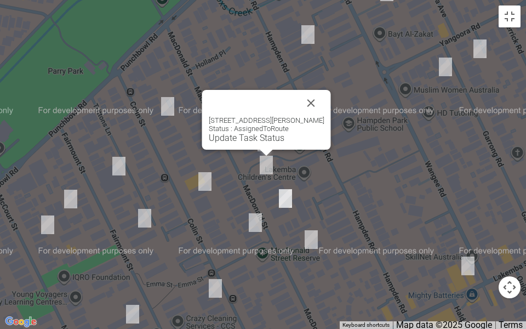
click at [322, 101] on button "Close" at bounding box center [311, 103] width 26 height 26
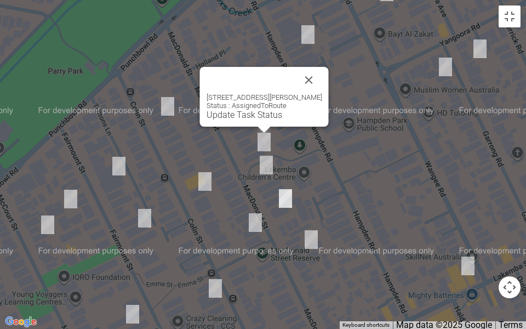
click at [310, 75] on button "Close" at bounding box center [309, 80] width 26 height 26
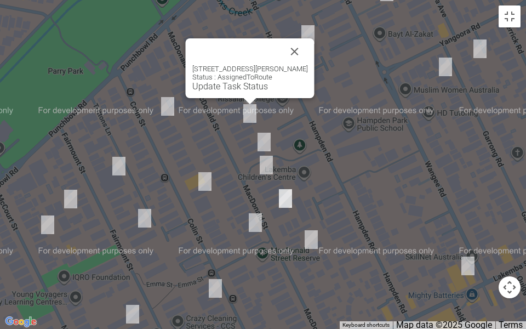
click at [307, 41] on button "Close" at bounding box center [295, 51] width 26 height 26
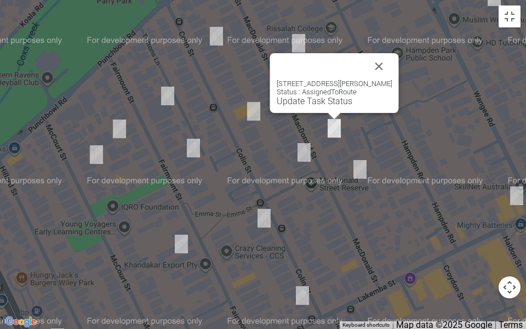
click at [307, 104] on link "Update Task Status" at bounding box center [315, 101] width 76 height 10
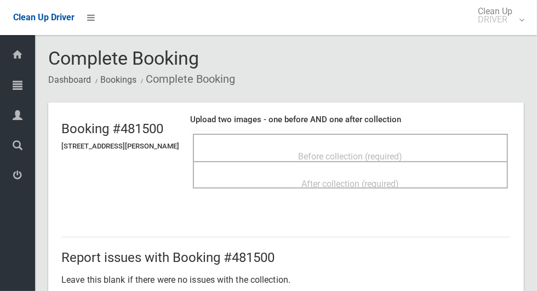
click at [442, 146] on div "Before collection (required)" at bounding box center [350, 156] width 291 height 20
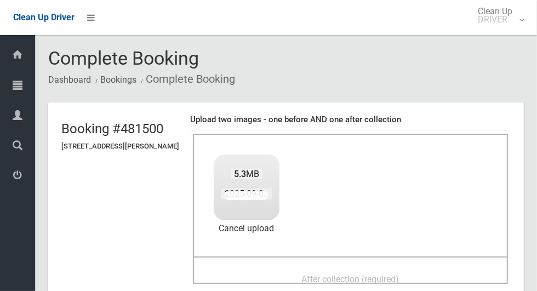
scroll to position [79, 0]
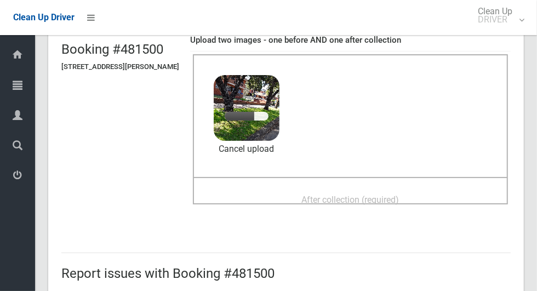
click at [399, 200] on span "After collection (required)" at bounding box center [351, 199] width 98 height 10
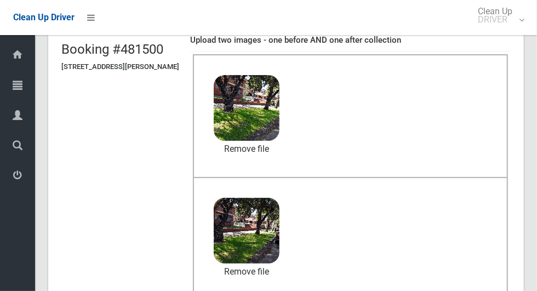
scroll to position [566, 0]
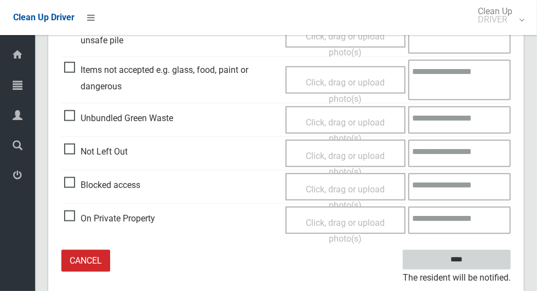
click at [495, 259] on input "****" at bounding box center [457, 260] width 108 height 20
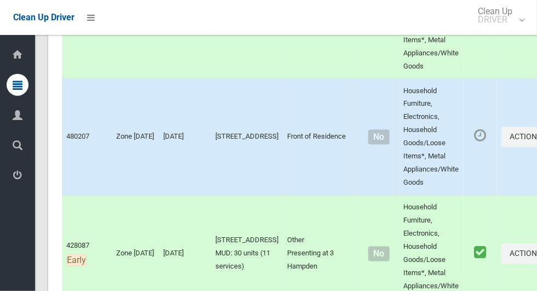
scroll to position [5805, 0]
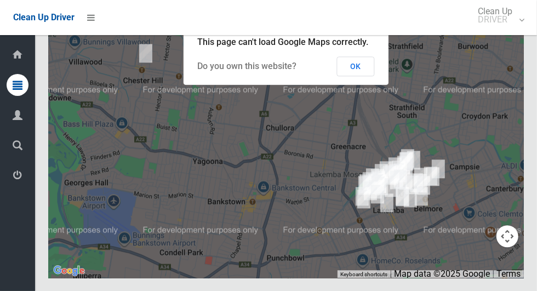
click at [360, 76] on button "OK" at bounding box center [356, 66] width 38 height 20
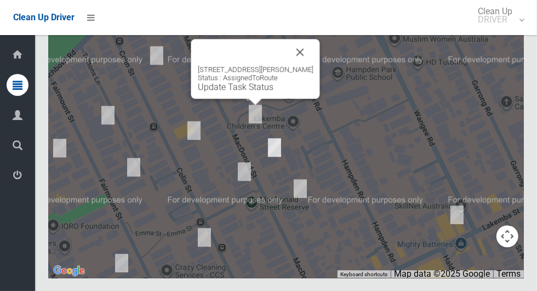
click at [250, 92] on link "Update Task Status" at bounding box center [236, 87] width 76 height 10
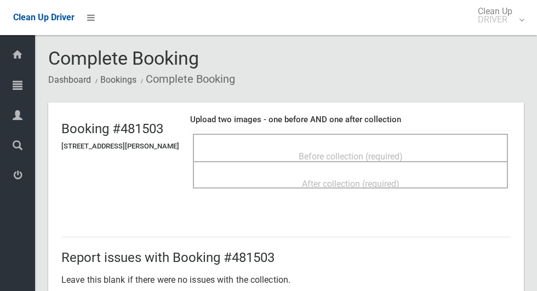
click at [400, 151] on span "Before collection (required)" at bounding box center [351, 156] width 104 height 10
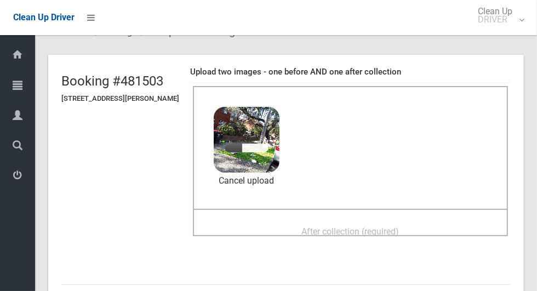
scroll to position [47, 0]
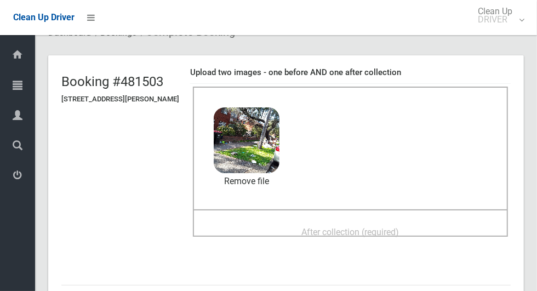
click at [429, 234] on div "After collection (required)" at bounding box center [350, 231] width 291 height 20
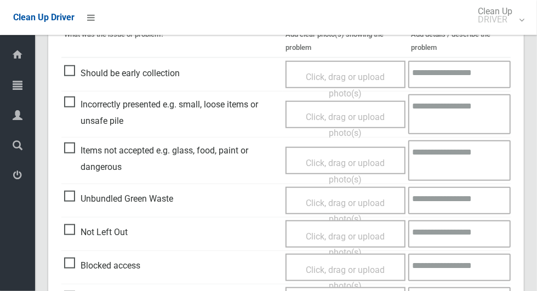
scroll to position [566, 0]
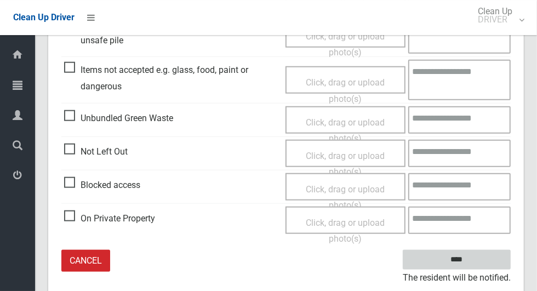
click at [490, 265] on input "****" at bounding box center [457, 260] width 108 height 20
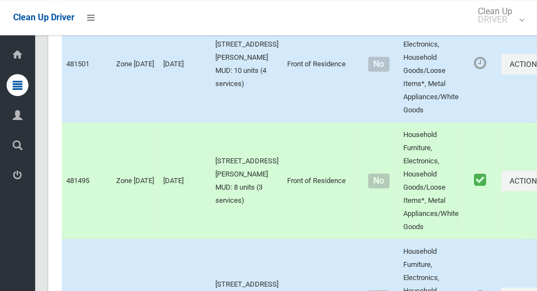
scroll to position [5805, 0]
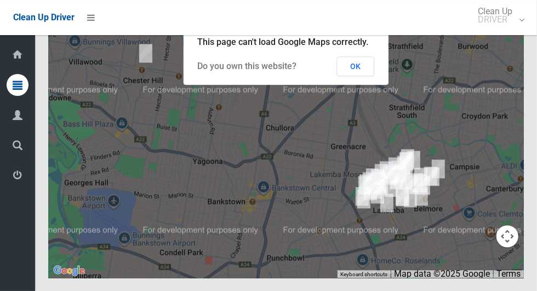
click at [360, 76] on button "OK" at bounding box center [356, 66] width 38 height 20
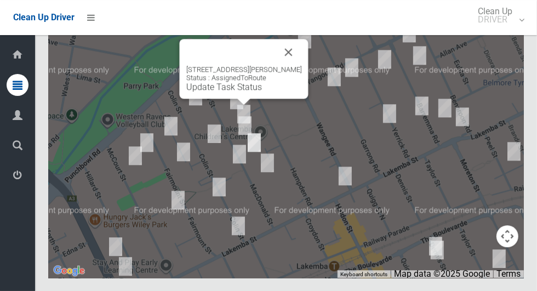
click at [231, 92] on link "Update Task Status" at bounding box center [224, 87] width 76 height 10
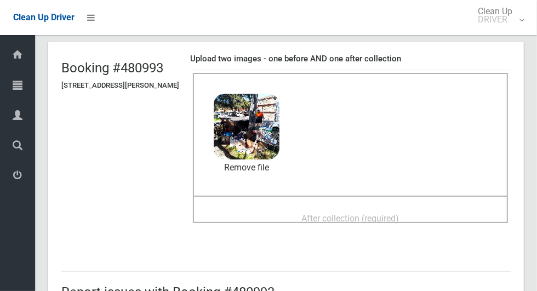
scroll to position [92, 0]
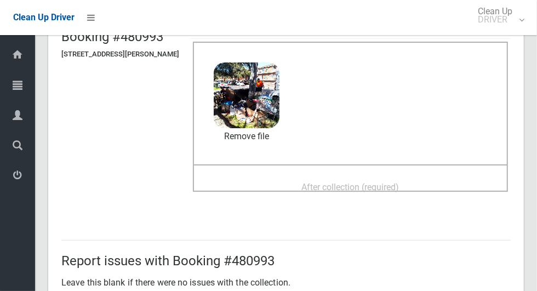
click at [427, 192] on div "After collection (required)" at bounding box center [350, 186] width 291 height 20
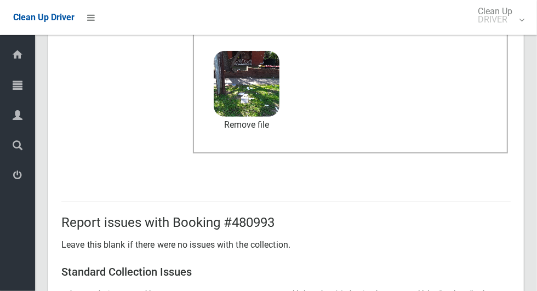
scroll to position [566, 0]
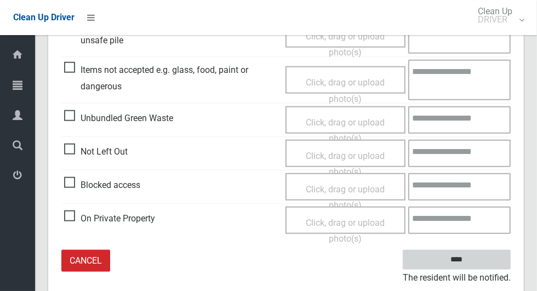
click at [478, 256] on input "****" at bounding box center [457, 260] width 108 height 20
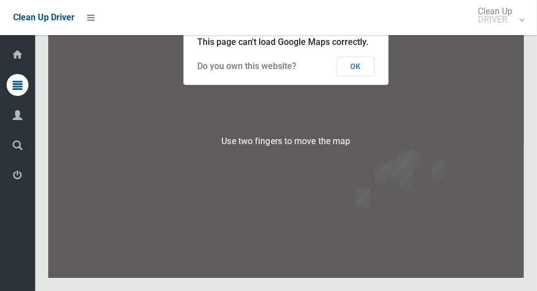
scroll to position [5739, 0]
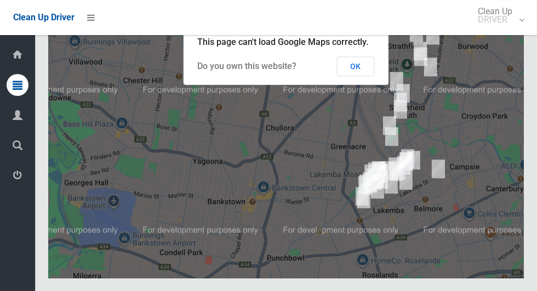
click at [365, 76] on button "OK" at bounding box center [356, 66] width 38 height 20
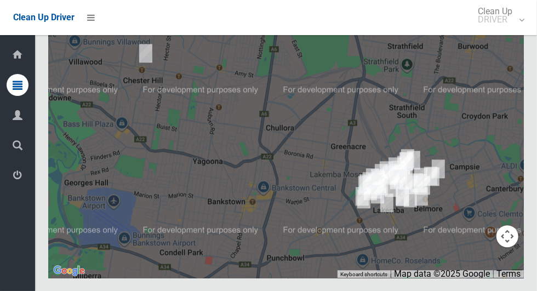
click at [513, 31] on button "Toggle fullscreen view" at bounding box center [507, 20] width 22 height 22
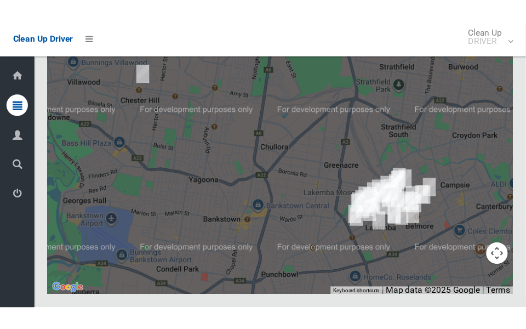
scroll to position [5969, 0]
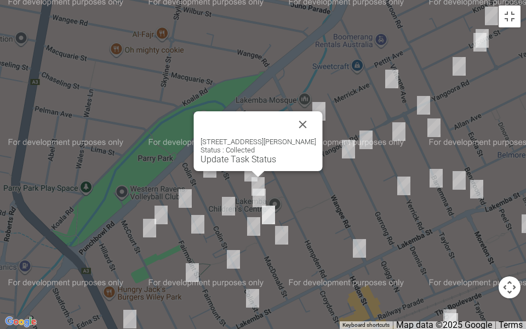
click at [314, 124] on button "Close" at bounding box center [303, 124] width 26 height 26
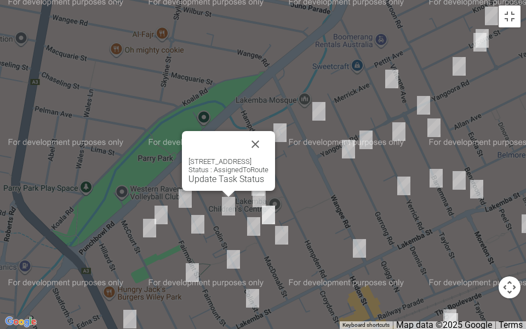
click at [268, 139] on button "Close" at bounding box center [255, 144] width 26 height 26
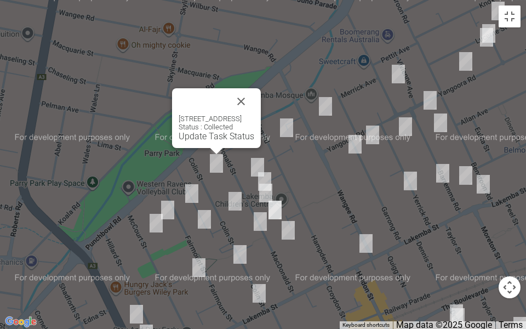
click at [254, 95] on button "Close" at bounding box center [241, 101] width 26 height 26
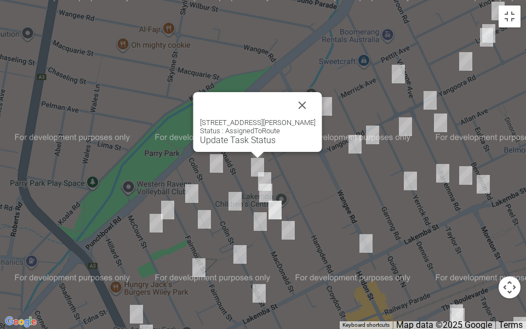
click at [237, 138] on link "Update Task Status" at bounding box center [238, 140] width 76 height 10
click at [237, 141] on link "Update Task Status" at bounding box center [238, 140] width 76 height 10
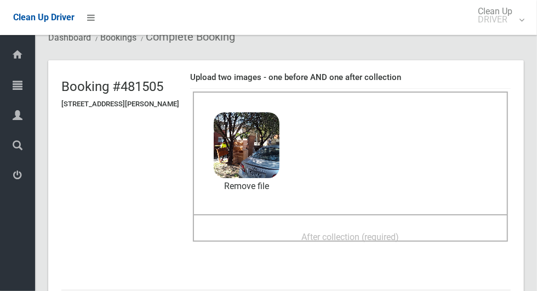
scroll to position [42, 0]
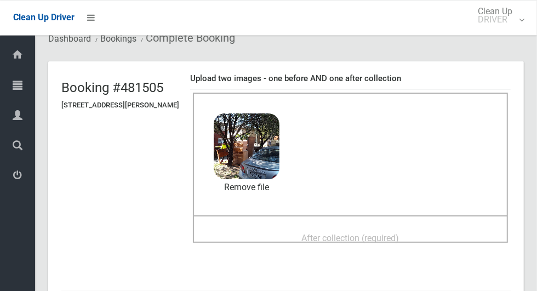
click at [399, 238] on span "After collection (required)" at bounding box center [351, 237] width 98 height 10
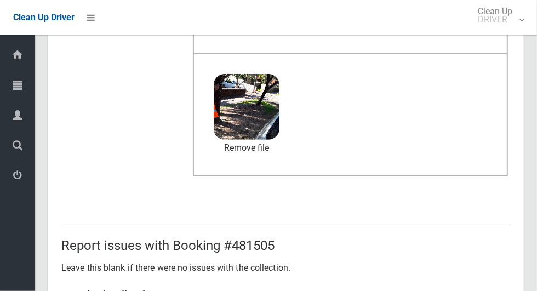
scroll to position [566, 0]
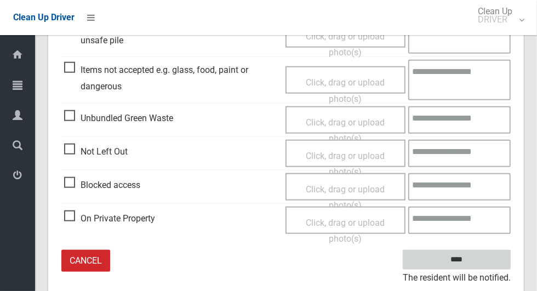
click at [465, 256] on input "****" at bounding box center [457, 260] width 108 height 20
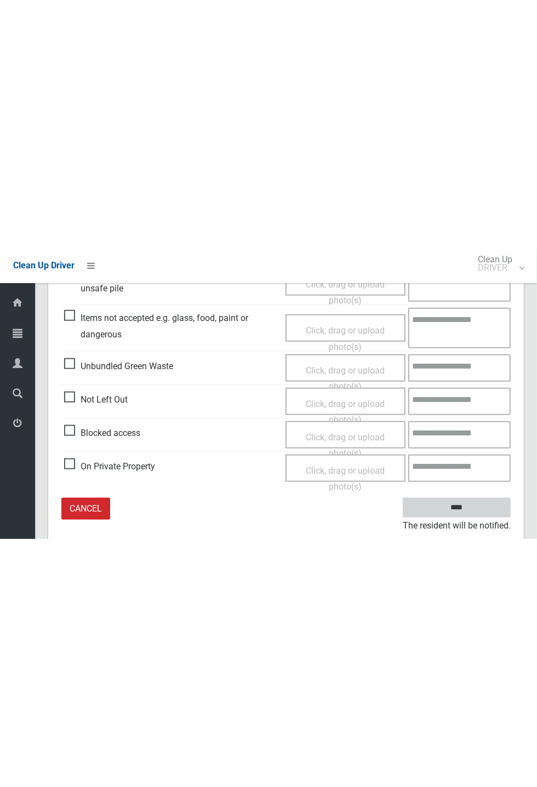
scroll to position [101, 0]
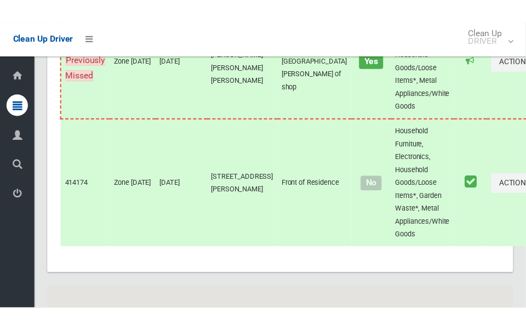
scroll to position [5805, 0]
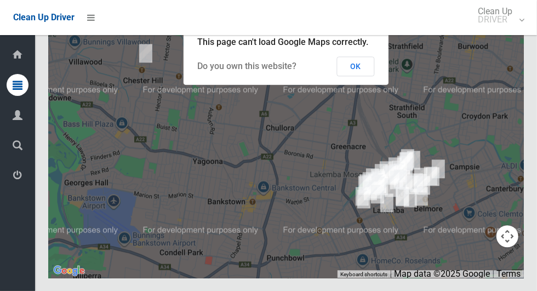
click at [369, 76] on button "OK" at bounding box center [356, 66] width 38 height 20
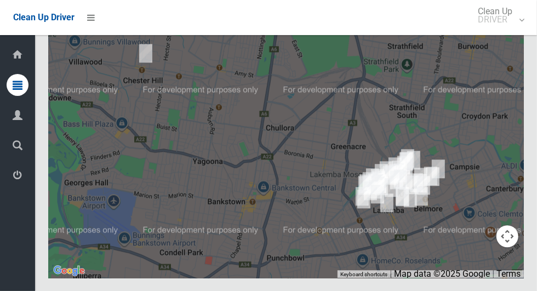
click at [508, 31] on button "Toggle fullscreen view" at bounding box center [507, 20] width 22 height 22
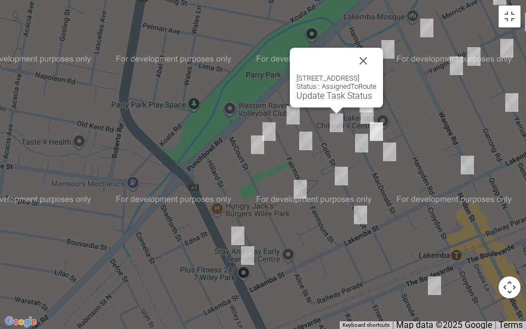
click at [374, 59] on button "Close" at bounding box center [363, 61] width 26 height 26
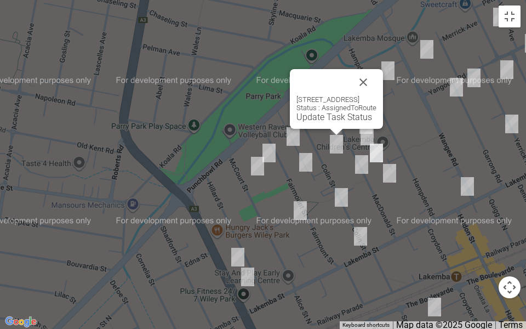
click at [375, 79] on button "Close" at bounding box center [363, 82] width 26 height 26
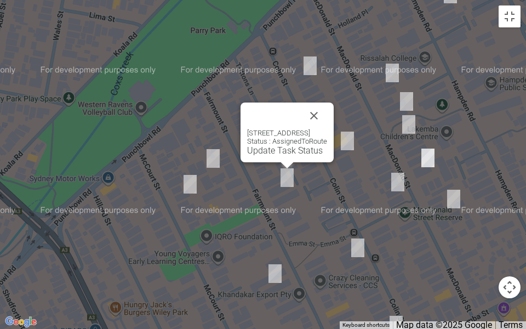
click at [327, 102] on button "Close" at bounding box center [314, 115] width 26 height 26
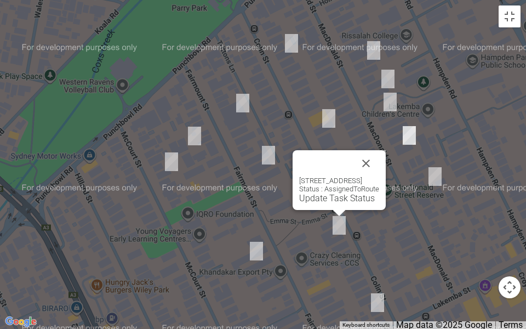
click at [379, 165] on button "Close" at bounding box center [366, 163] width 26 height 26
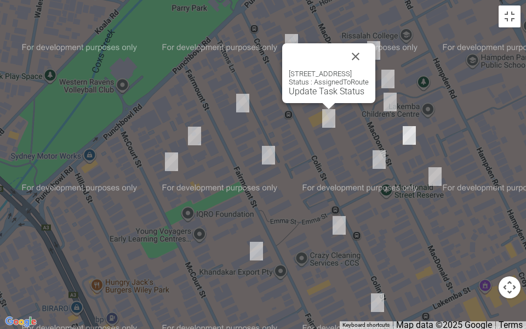
click at [369, 52] on button "Close" at bounding box center [355, 56] width 26 height 26
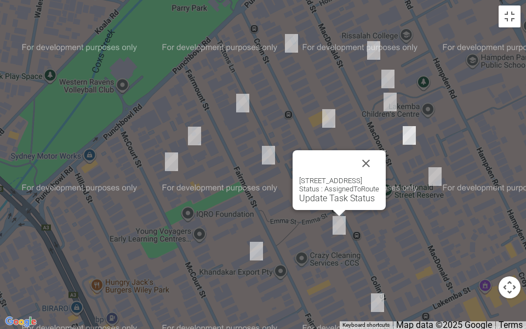
click at [379, 153] on button "Close" at bounding box center [366, 163] width 26 height 26
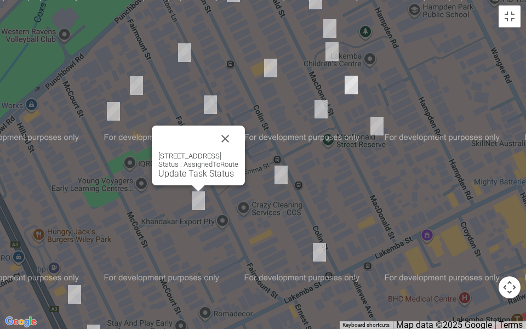
click at [212, 134] on div at bounding box center [185, 138] width 54 height 26
click at [238, 141] on button "Close" at bounding box center [225, 138] width 26 height 26
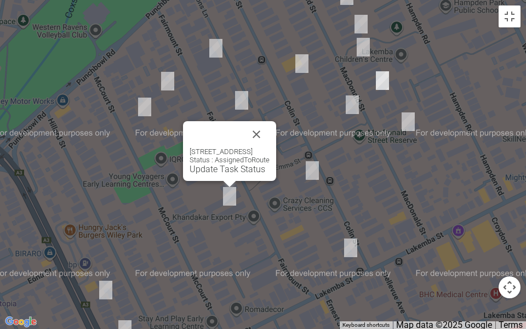
click at [270, 125] on button "Close" at bounding box center [256, 134] width 26 height 26
click at [270, 124] on button "Close" at bounding box center [256, 134] width 26 height 26
click at [270, 141] on button "Close" at bounding box center [256, 134] width 26 height 26
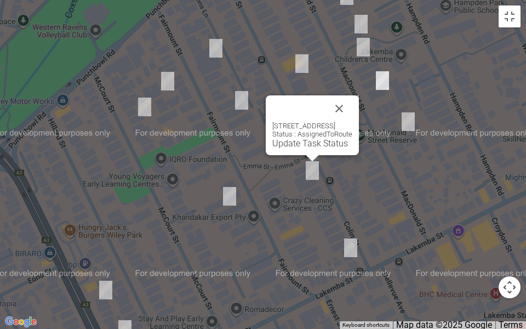
click at [352, 106] on button "Close" at bounding box center [339, 108] width 26 height 26
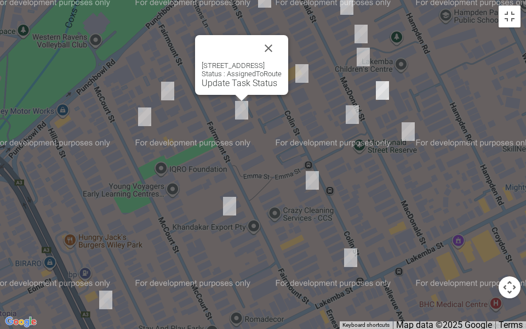
click at [255, 55] on div at bounding box center [229, 48] width 54 height 26
click at [282, 44] on button "Close" at bounding box center [268, 48] width 26 height 26
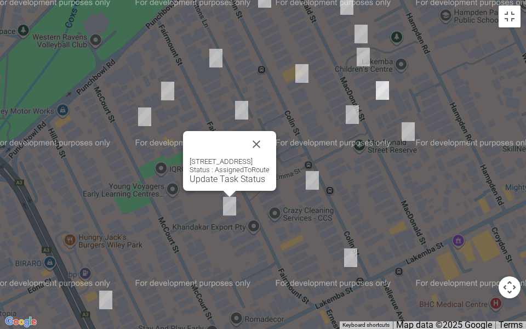
click at [202, 174] on link "Update Task Status" at bounding box center [228, 179] width 76 height 10
click at [200, 180] on link "Update Task Status" at bounding box center [228, 179] width 76 height 10
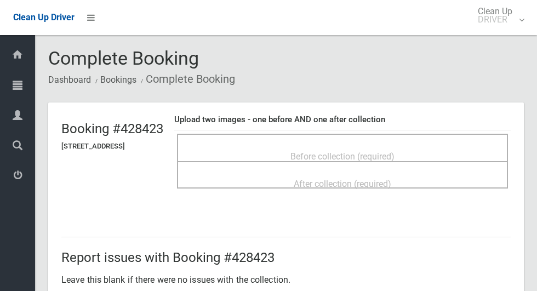
click at [327, 134] on div "Before collection (required)" at bounding box center [342, 147] width 331 height 27
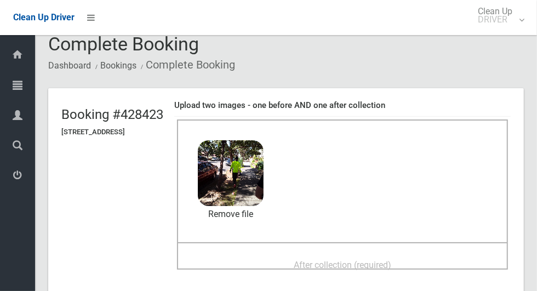
scroll to position [41, 0]
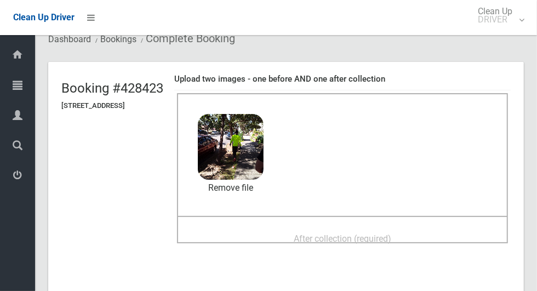
click at [391, 234] on span "After collection (required)" at bounding box center [343, 238] width 98 height 10
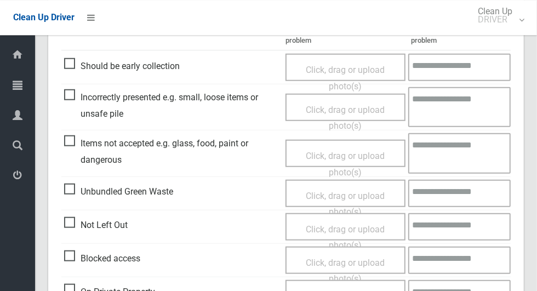
scroll to position [566, 0]
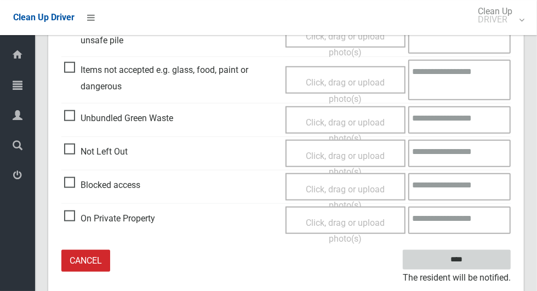
click at [476, 267] on input "****" at bounding box center [457, 260] width 108 height 20
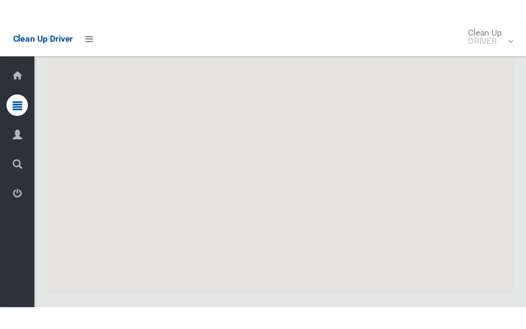
scroll to position [5805, 0]
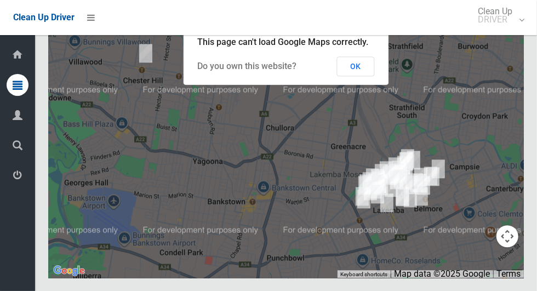
click at [512, 31] on button "Toggle fullscreen view" at bounding box center [507, 20] width 22 height 22
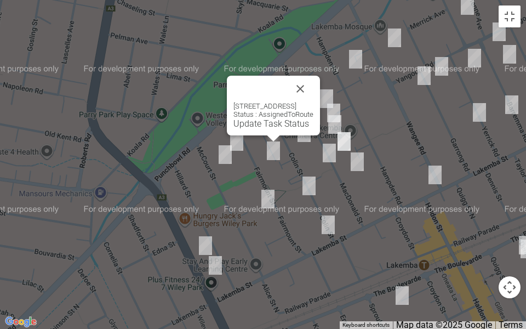
click at [313, 89] on button "Close" at bounding box center [300, 89] width 26 height 26
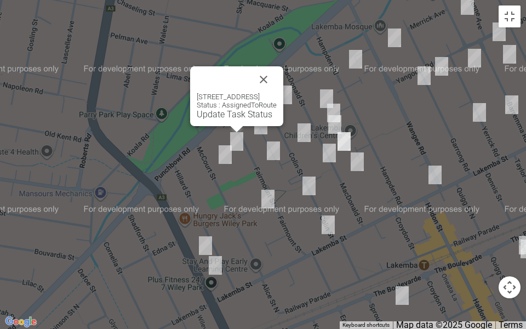
click at [277, 80] on button "Close" at bounding box center [263, 79] width 26 height 26
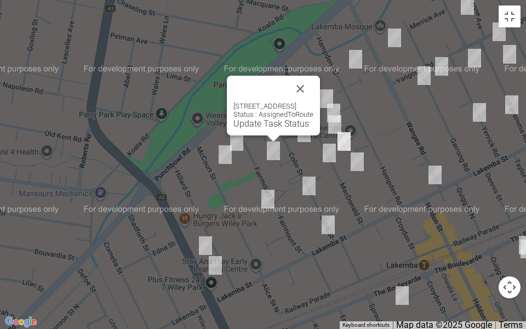
click at [256, 127] on link "Update Task Status" at bounding box center [271, 123] width 76 height 10
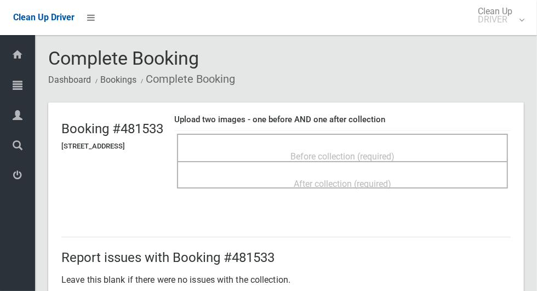
click at [477, 150] on div "Before collection (required)" at bounding box center [342, 156] width 307 height 20
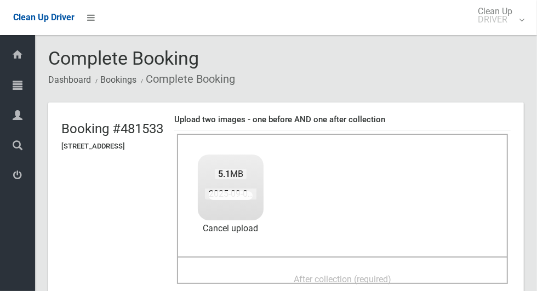
scroll to position [76, 0]
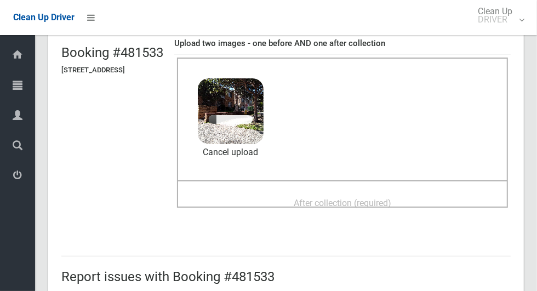
click at [391, 201] on span "After collection (required)" at bounding box center [343, 203] width 98 height 10
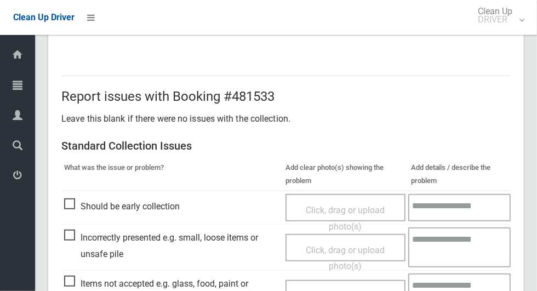
scroll to position [566, 0]
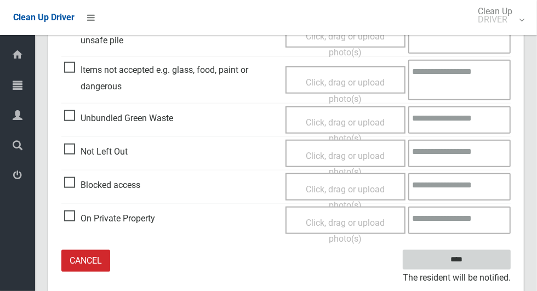
click at [461, 259] on input "****" at bounding box center [457, 260] width 108 height 20
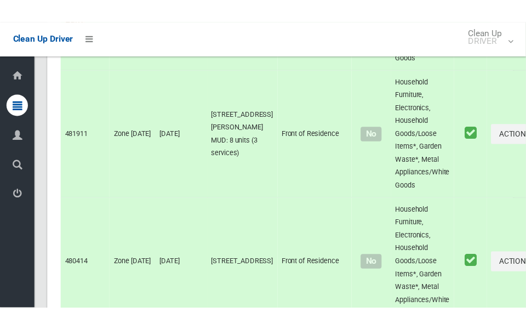
scroll to position [5805, 0]
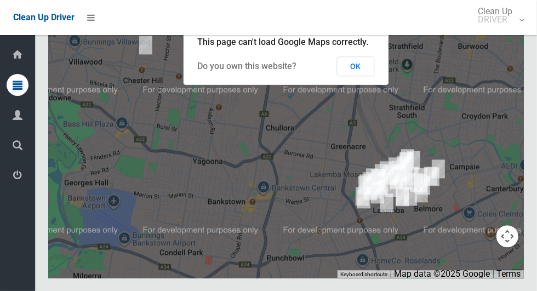
click at [354, 76] on button "OK" at bounding box center [356, 66] width 38 height 20
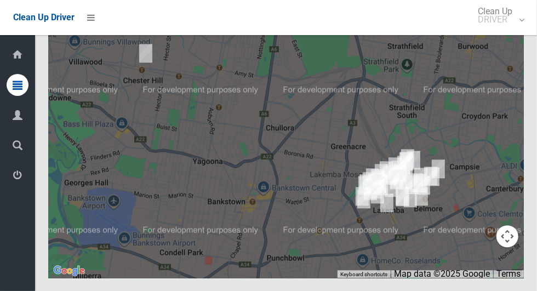
click at [517, 31] on button "Toggle fullscreen view" at bounding box center [507, 20] width 22 height 22
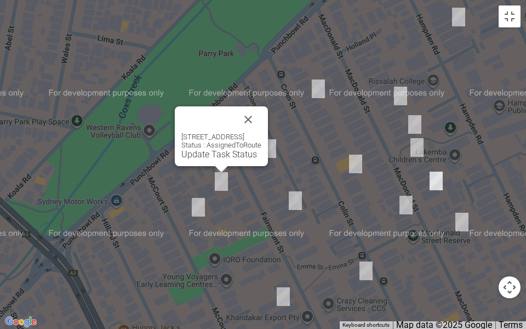
click at [261, 116] on button "Close" at bounding box center [248, 119] width 26 height 26
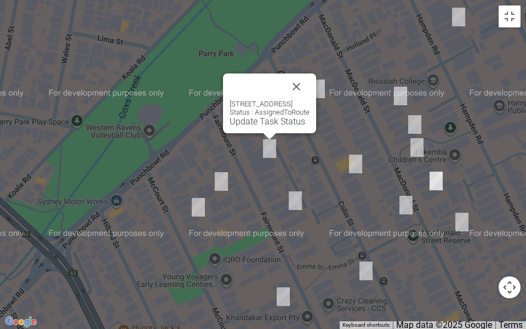
click at [310, 93] on button "Close" at bounding box center [296, 86] width 26 height 26
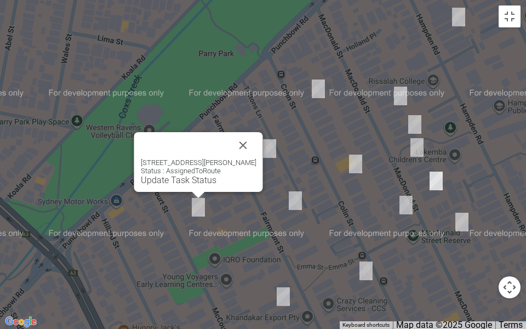
click at [248, 148] on button "Close" at bounding box center [243, 145] width 26 height 26
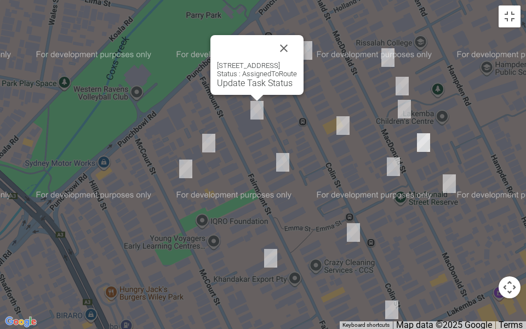
click at [230, 83] on link "Update Task Status" at bounding box center [255, 83] width 76 height 10
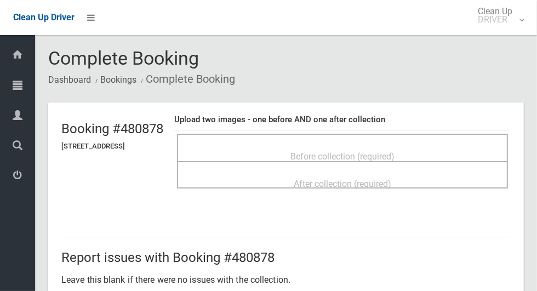
click at [362, 146] on div "Before collection (required)" at bounding box center [342, 156] width 307 height 20
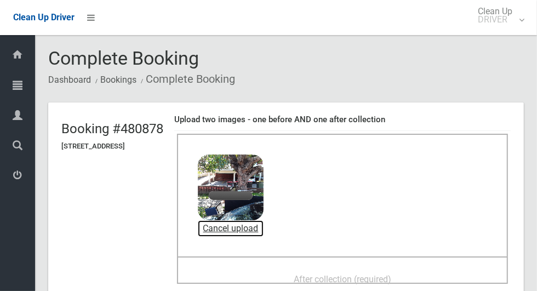
click at [264, 232] on link "Cancel upload" at bounding box center [231, 228] width 66 height 16
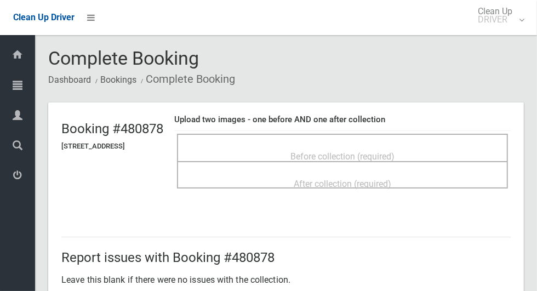
click at [350, 151] on span "Before collection (required)" at bounding box center [342, 156] width 104 height 10
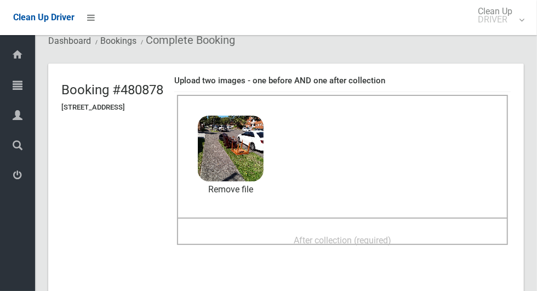
scroll to position [48, 0]
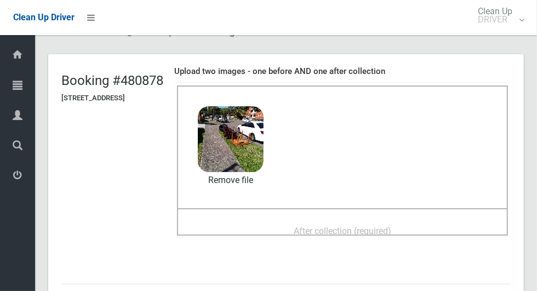
click at [391, 226] on span "After collection (required)" at bounding box center [343, 231] width 98 height 10
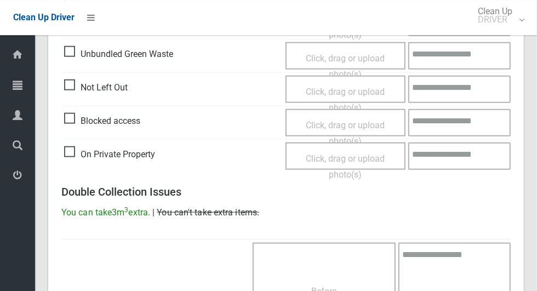
scroll to position [896, 0]
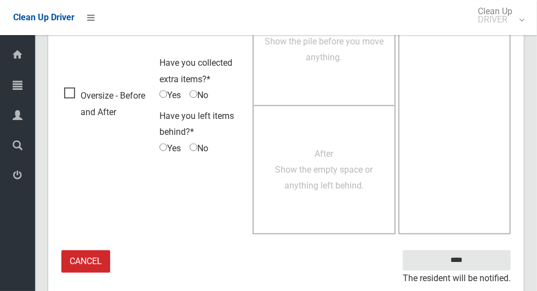
click at [478, 271] on small "The resident will be notified." at bounding box center [457, 279] width 108 height 16
click at [476, 267] on input "****" at bounding box center [457, 260] width 108 height 20
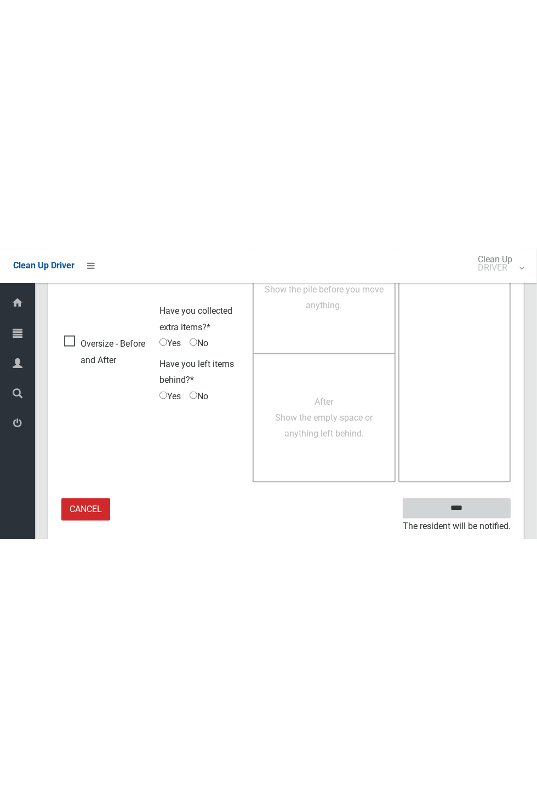
scroll to position [431, 0]
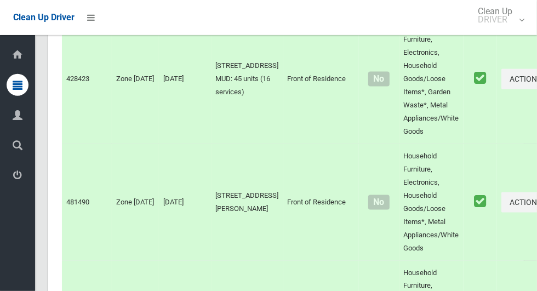
scroll to position [5805, 0]
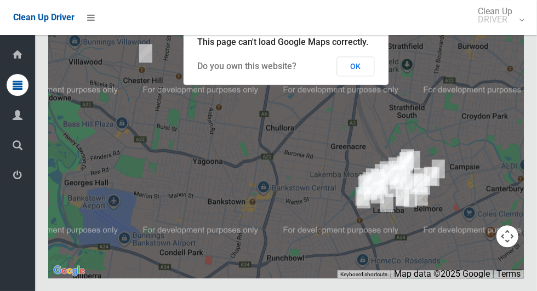
click at [369, 76] on button "OK" at bounding box center [356, 66] width 38 height 20
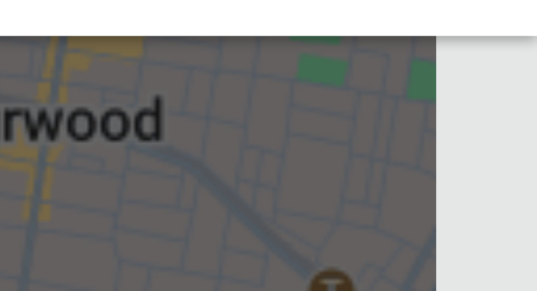
scroll to position [5777, 0]
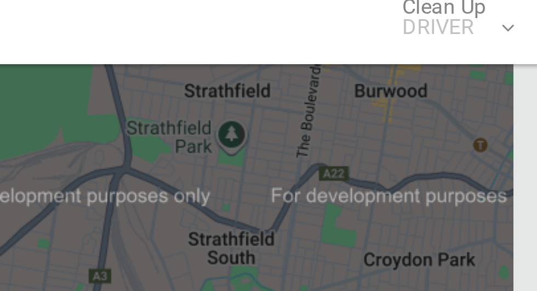
click at [507, 31] on button "Toggle fullscreen view" at bounding box center [507, 20] width 22 height 22
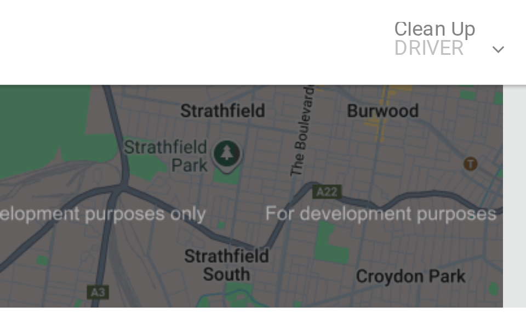
scroll to position [6000, 0]
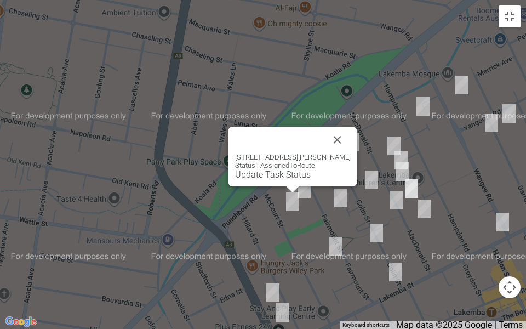
click at [276, 180] on div "[STREET_ADDRESS][PERSON_NAME] Status : AssignedToRoute Update Task Status" at bounding box center [292, 157] width 129 height 60
click at [266, 176] on link "Update Task Status" at bounding box center [273, 174] width 76 height 10
click at [269, 172] on link "Update Task Status" at bounding box center [273, 174] width 76 height 10
click at [269, 177] on link "Update Task Status" at bounding box center [273, 174] width 76 height 10
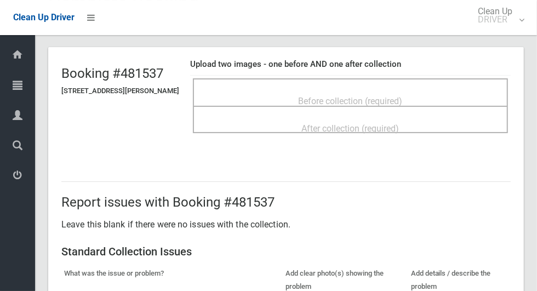
scroll to position [48, 0]
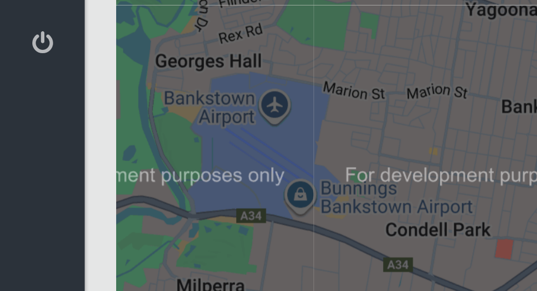
scroll to position [5836, 0]
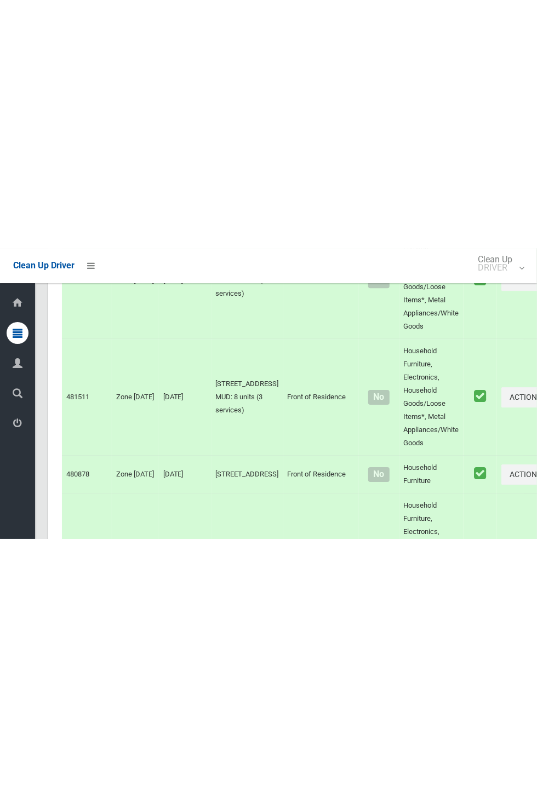
scroll to position [0, 0]
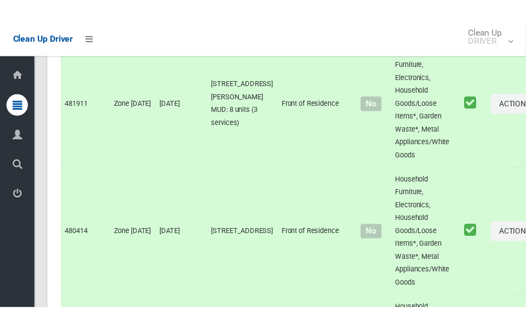
scroll to position [5804, 0]
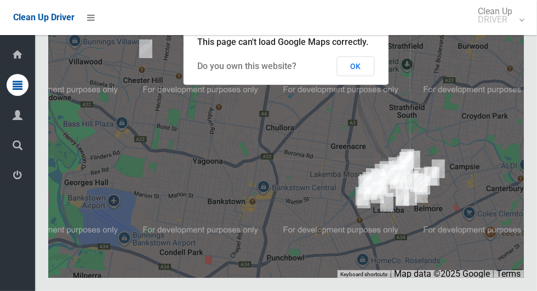
click at [358, 76] on button "OK" at bounding box center [356, 66] width 38 height 20
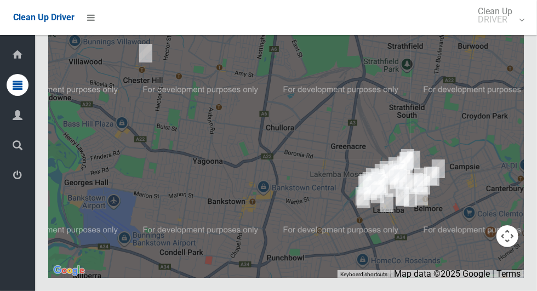
click at [508, 31] on button "Toggle fullscreen view" at bounding box center [507, 20] width 22 height 22
